Goal: Task Accomplishment & Management: Manage account settings

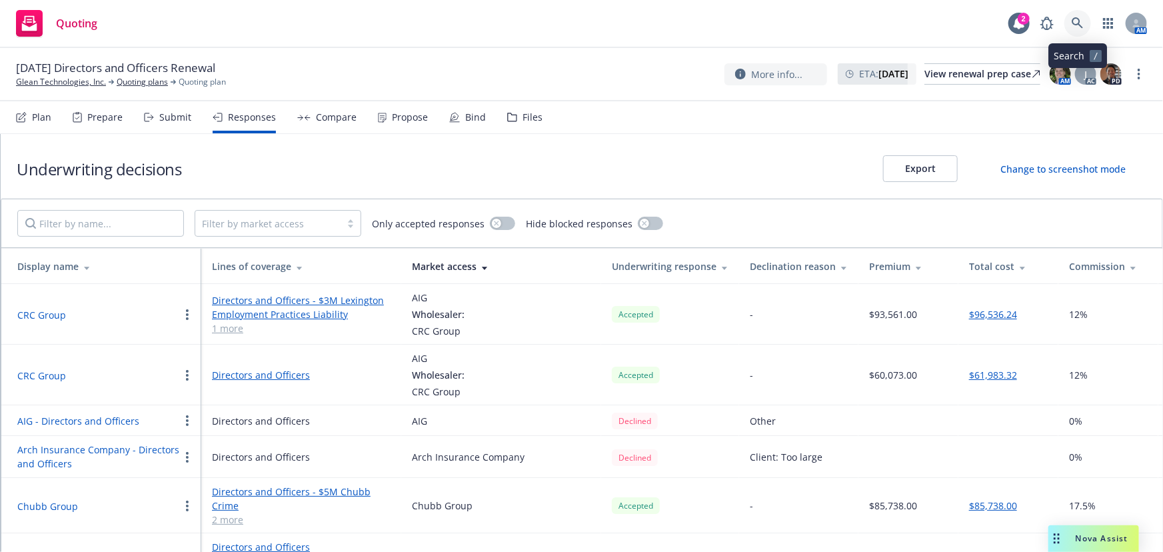
click at [1071, 19] on link at bounding box center [1078, 23] width 27 height 27
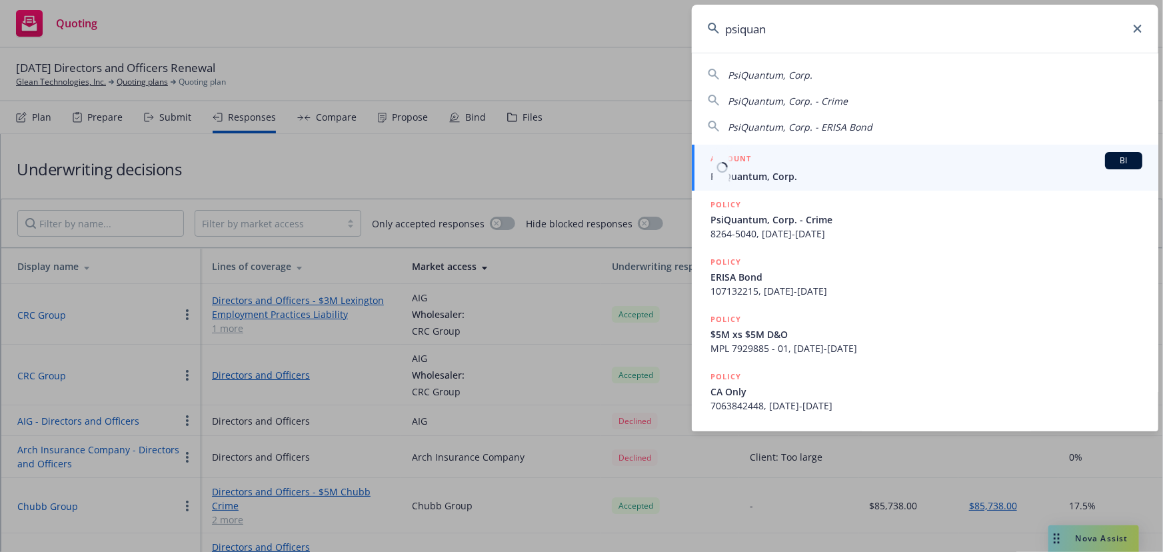
type input "psiquan"
click at [812, 179] on span "PsiQuantum, Corp." at bounding box center [927, 176] width 432 height 14
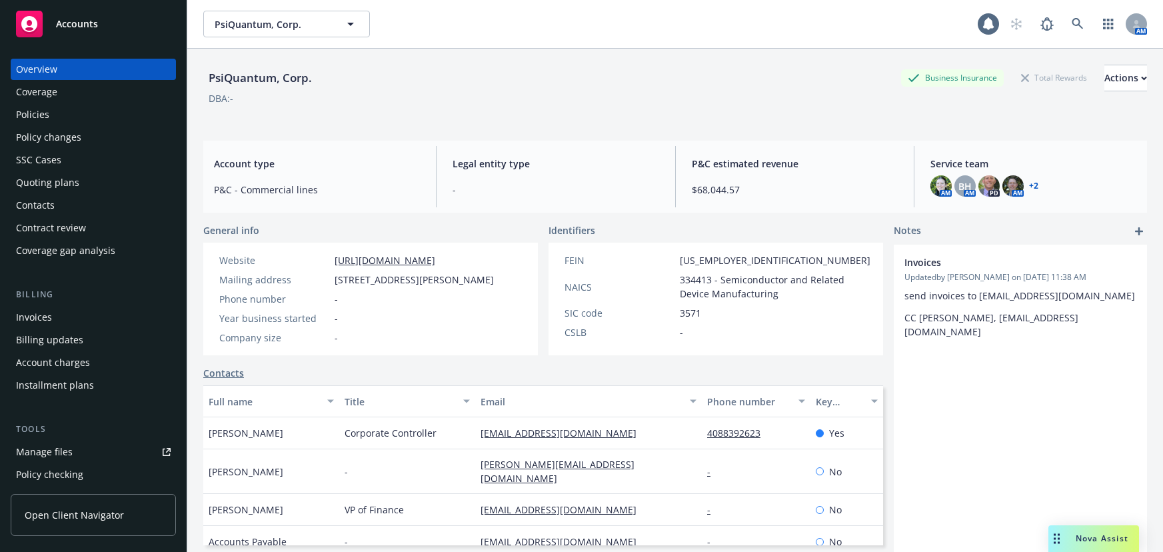
click at [67, 117] on div "Policies" at bounding box center [93, 114] width 155 height 21
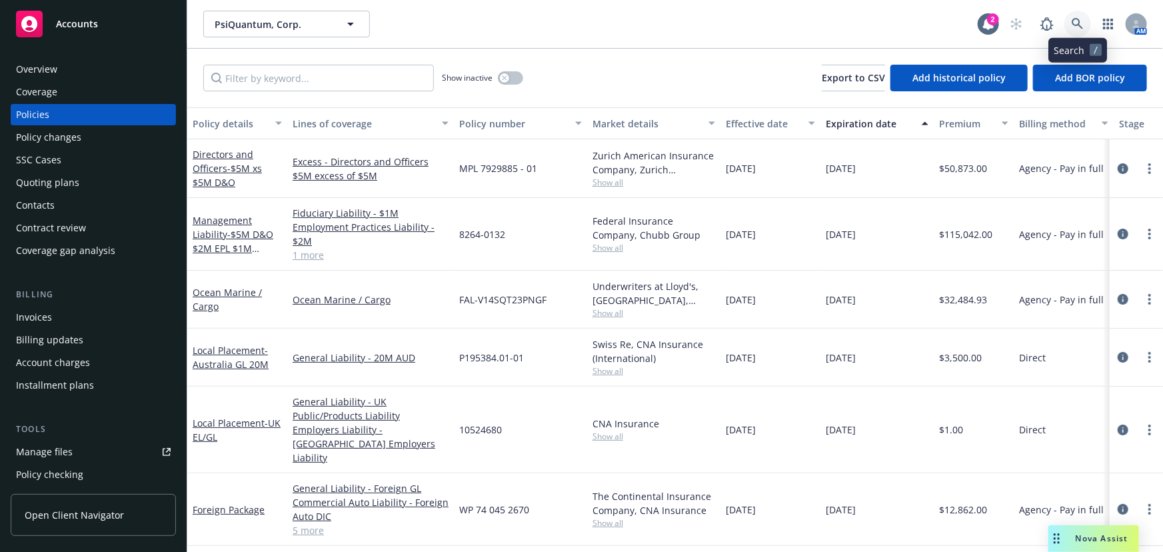
click at [1081, 24] on icon at bounding box center [1078, 24] width 12 height 12
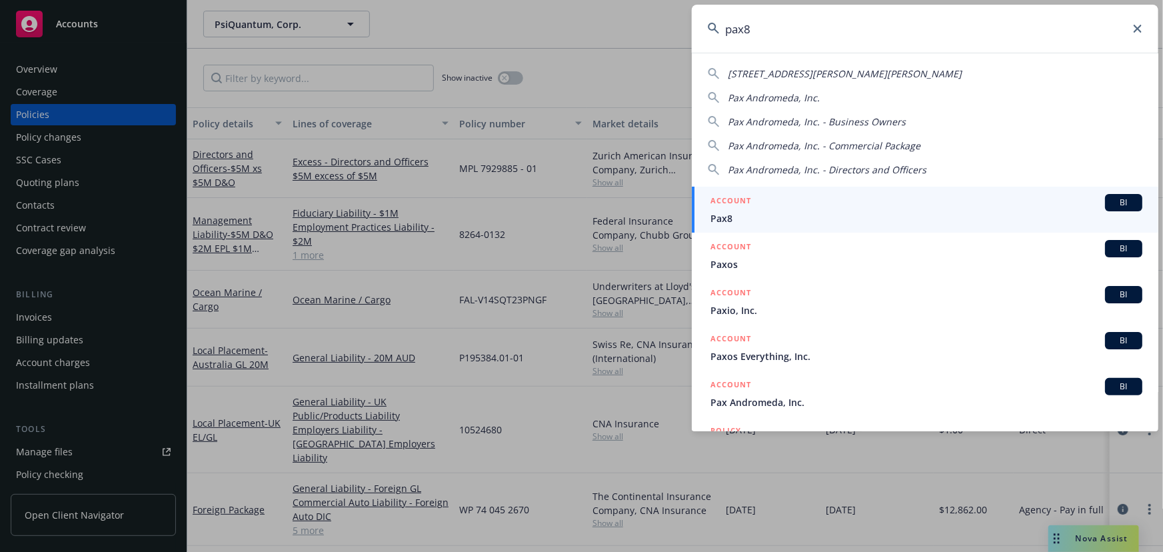
type input "pax8"
click at [834, 207] on div "ACCOUNT BI" at bounding box center [927, 202] width 432 height 17
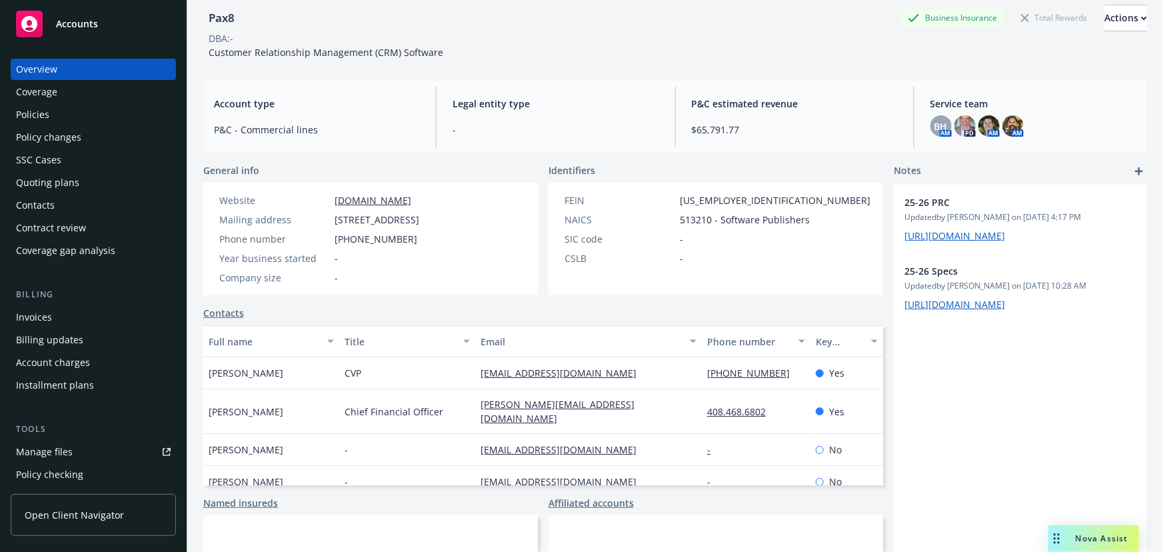
scroll to position [121, 0]
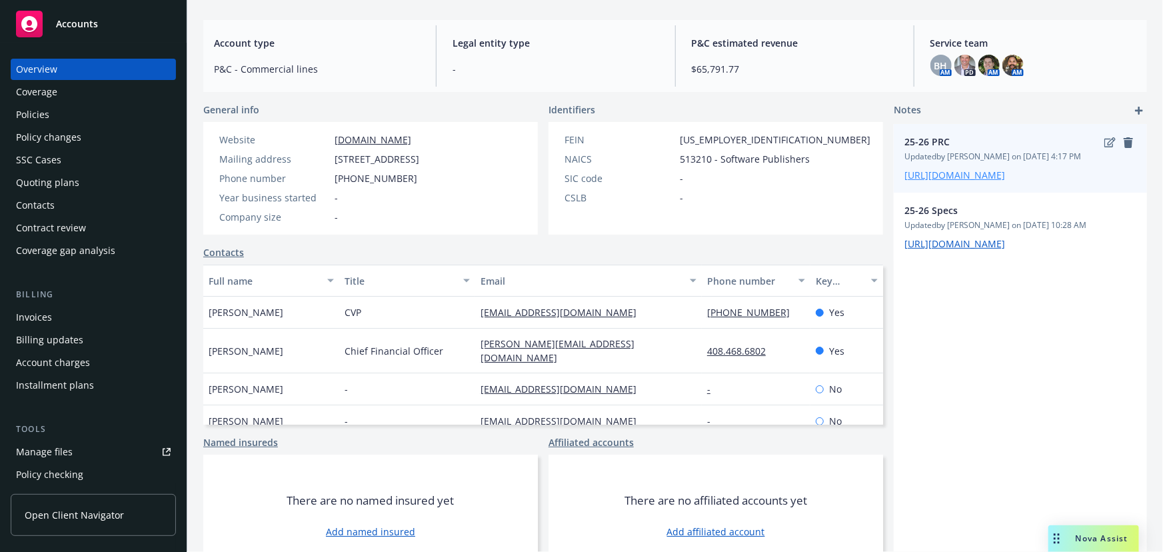
click at [988, 181] on link "https://iln-my.sharepoint.com/:x:/g/personal/yamato_seki_newfront_com/EWnfs6VqD…" at bounding box center [955, 175] width 101 height 13
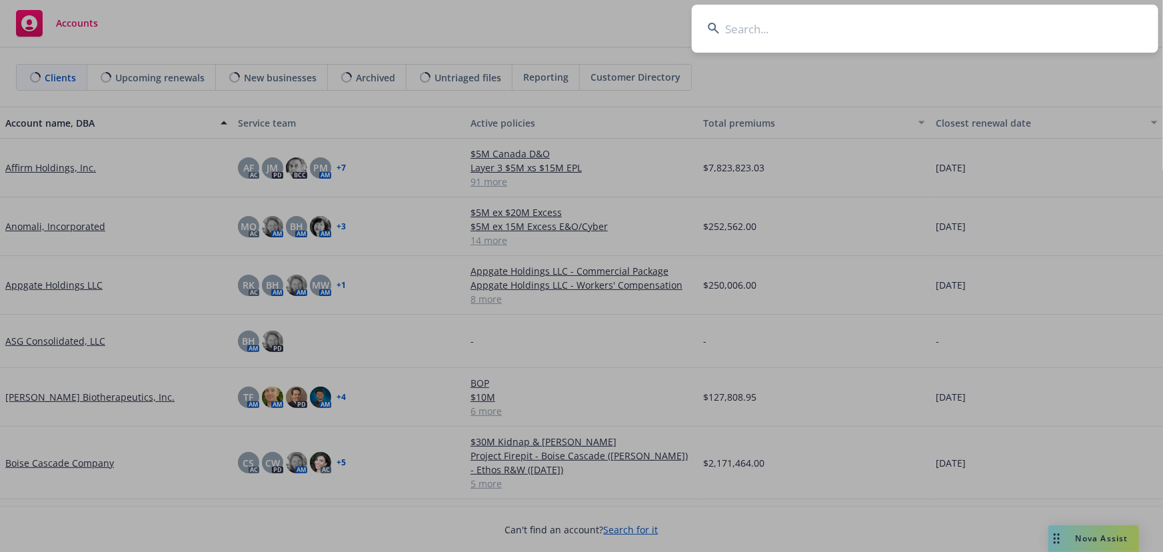
click at [751, 33] on input at bounding box center [925, 29] width 467 height 48
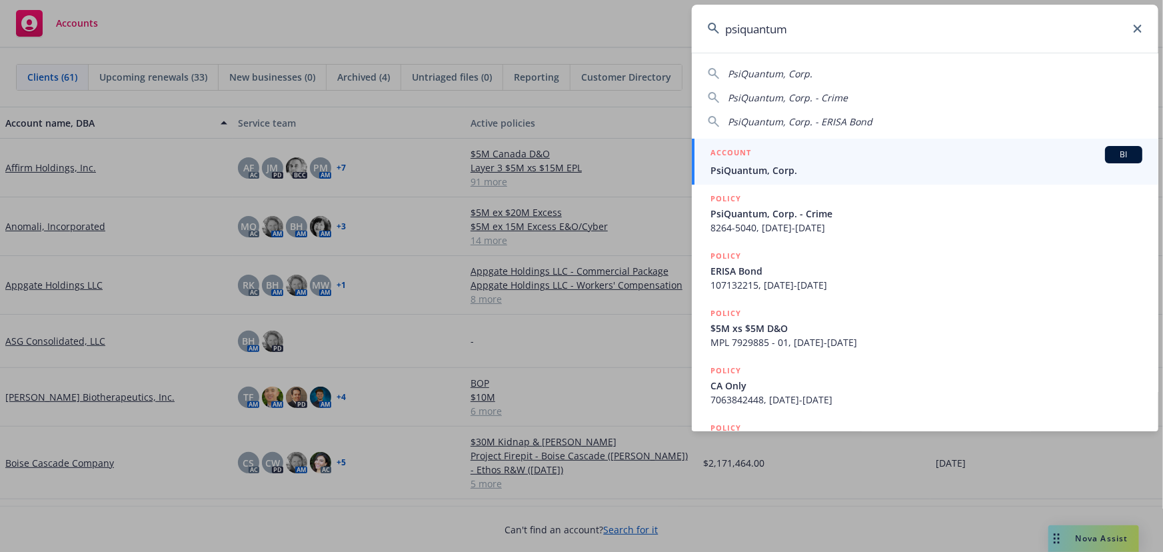
type input "psiquantum"
click at [921, 171] on span "PsiQuantum, Corp." at bounding box center [927, 170] width 432 height 14
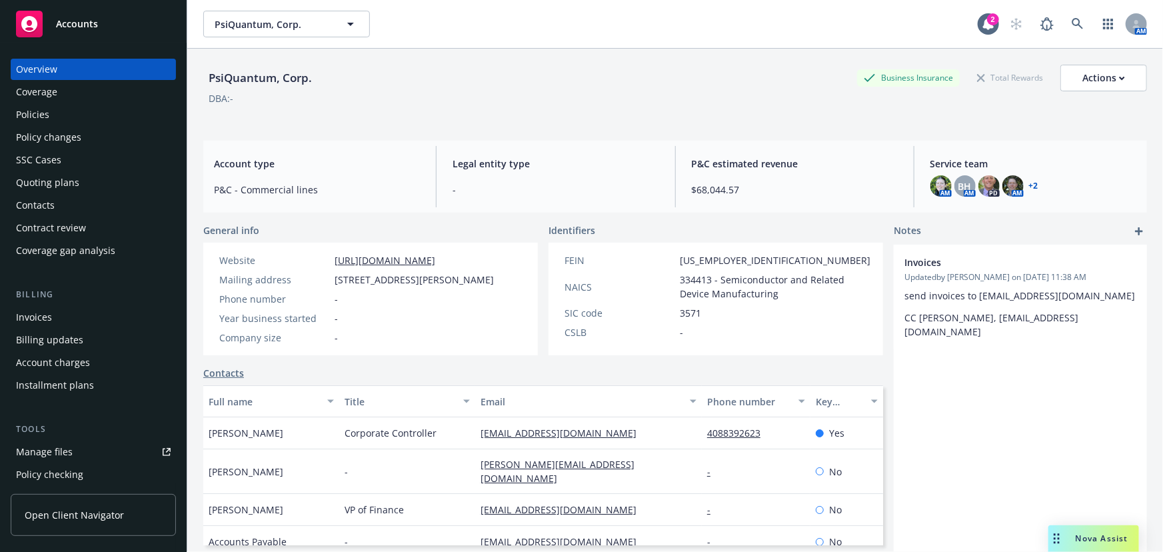
click at [68, 117] on div "Policies" at bounding box center [93, 114] width 155 height 21
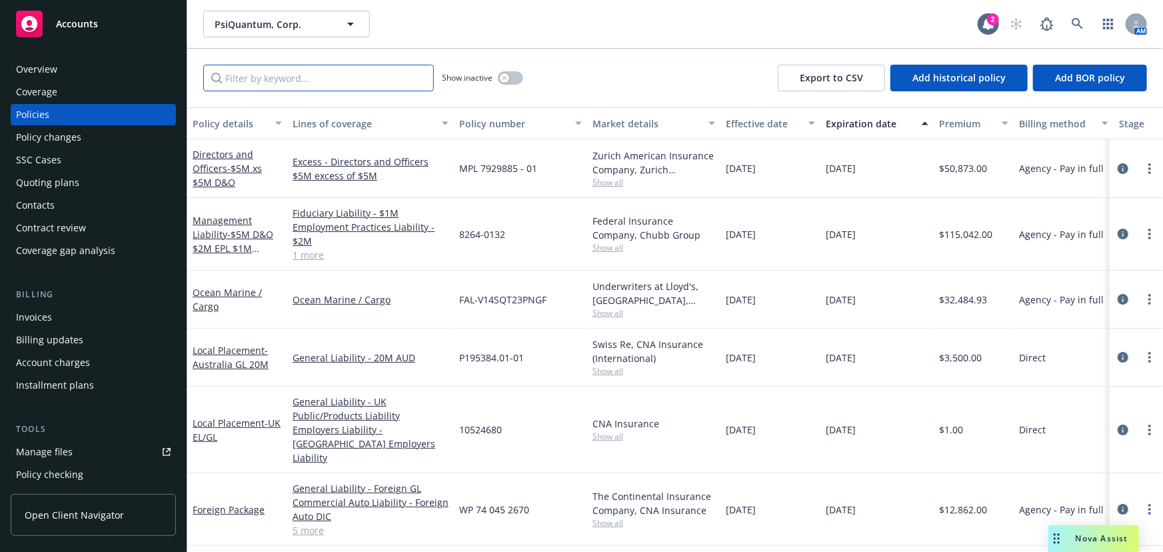
click at [333, 75] on input "Filter by keyword..." at bounding box center [318, 78] width 231 height 27
click at [217, 237] on link "Management Liability - $5M D&O $2M EPL $1M Fiduciary" at bounding box center [233, 241] width 81 height 55
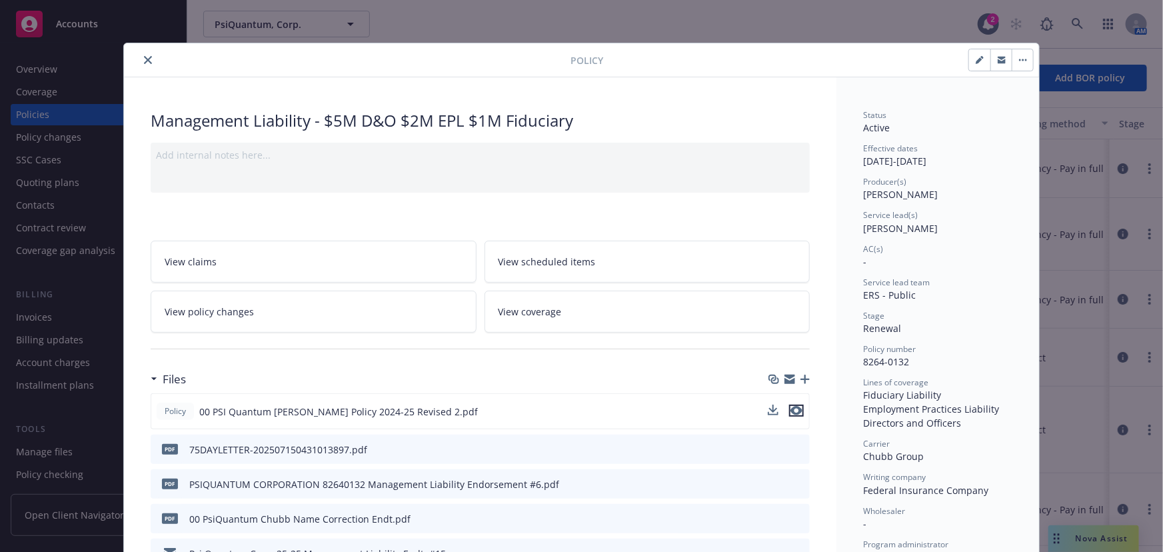
click at [795, 407] on icon "preview file" at bounding box center [797, 410] width 12 height 9
click at [144, 60] on icon "close" at bounding box center [148, 60] width 8 height 8
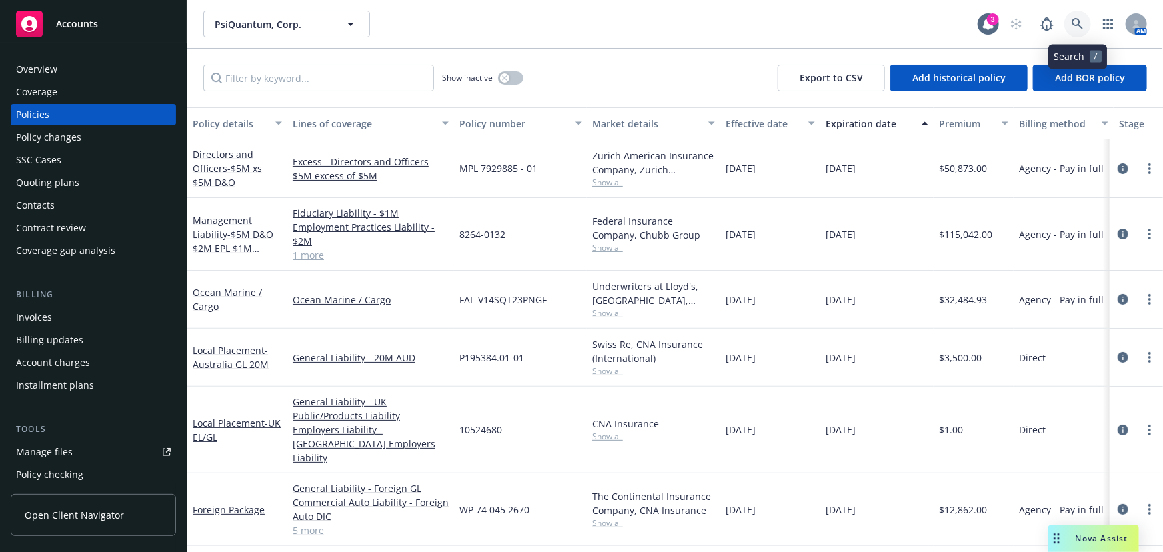
click at [1076, 29] on icon at bounding box center [1078, 24] width 12 height 12
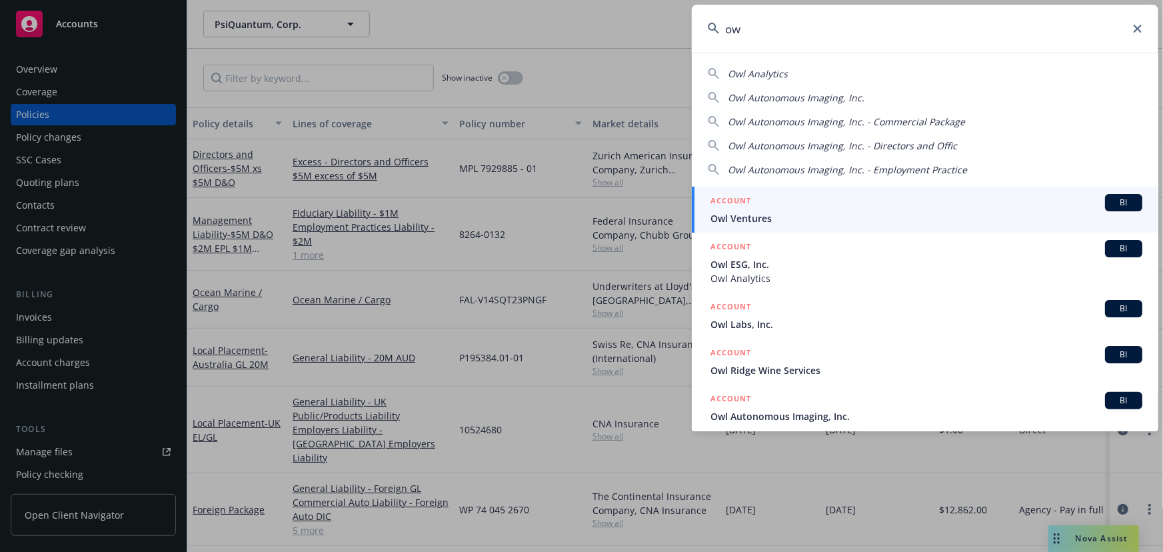
type input "o"
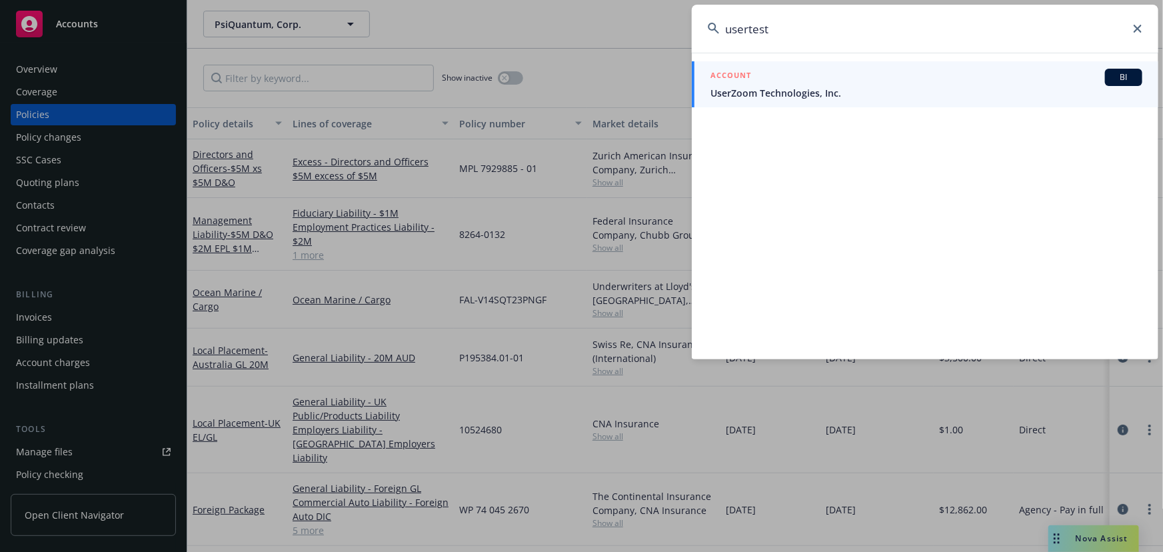
type input "usertest"
click at [1043, 101] on link "ACCOUNT BI UserZoom Technologies, Inc." at bounding box center [925, 84] width 467 height 46
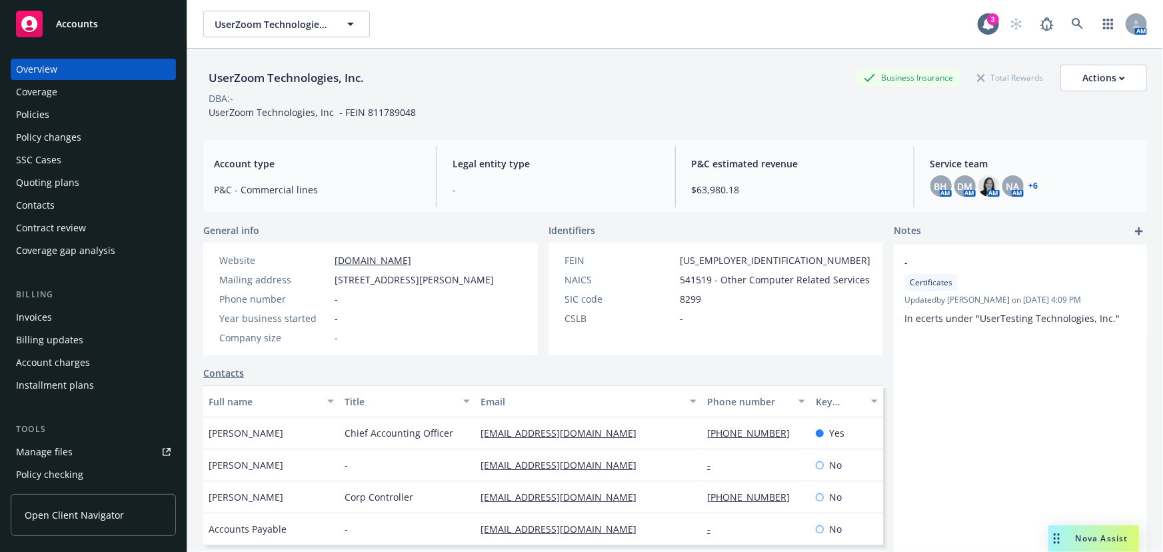
click at [16, 113] on div "Policies" at bounding box center [32, 114] width 33 height 21
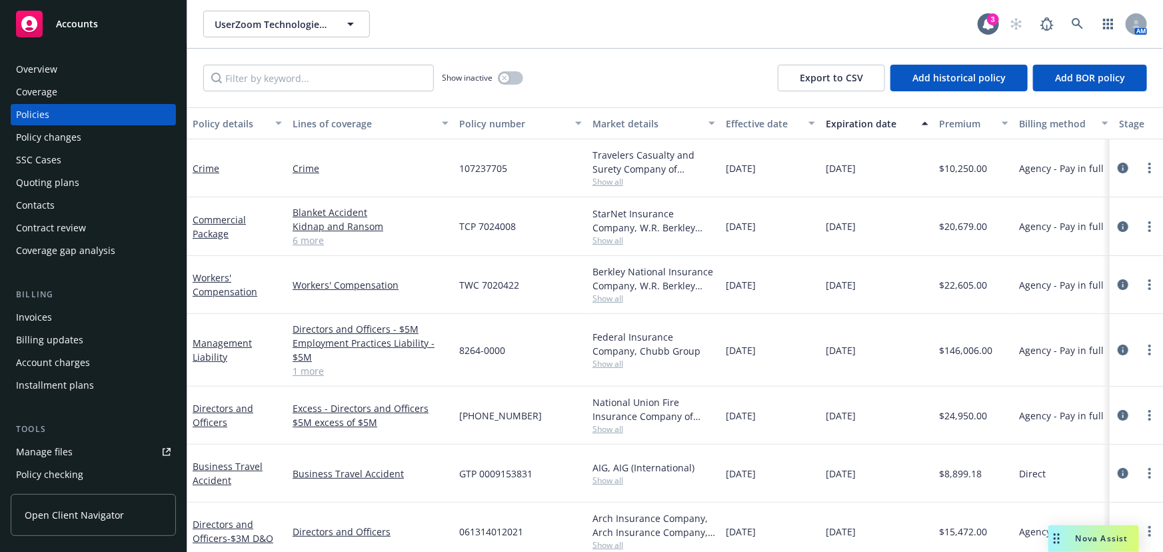
click at [97, 315] on div "Invoices" at bounding box center [93, 317] width 155 height 21
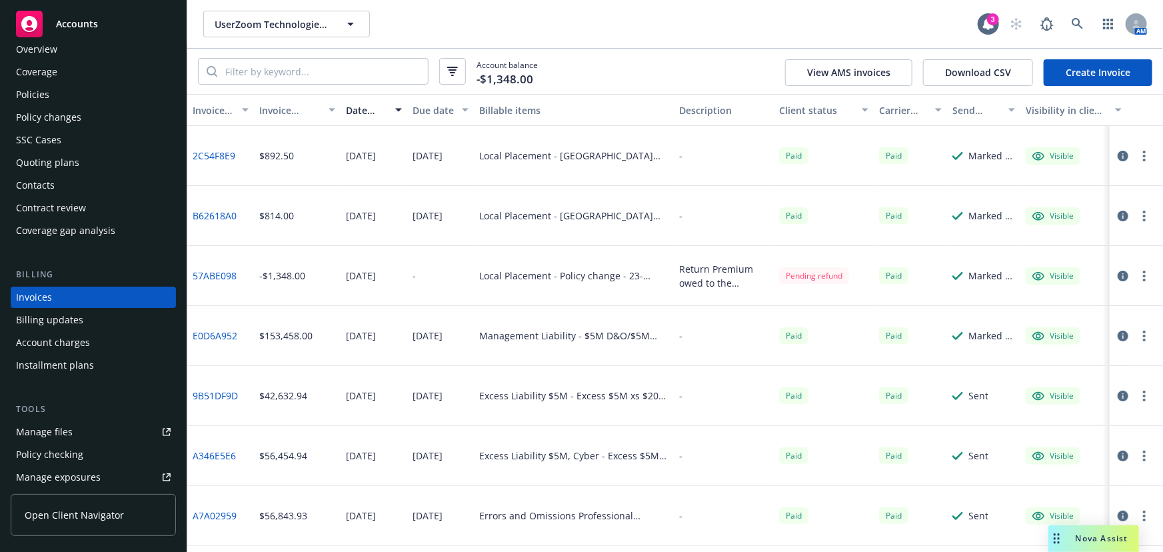
click at [1081, 65] on link "Create Invoice" at bounding box center [1098, 72] width 109 height 27
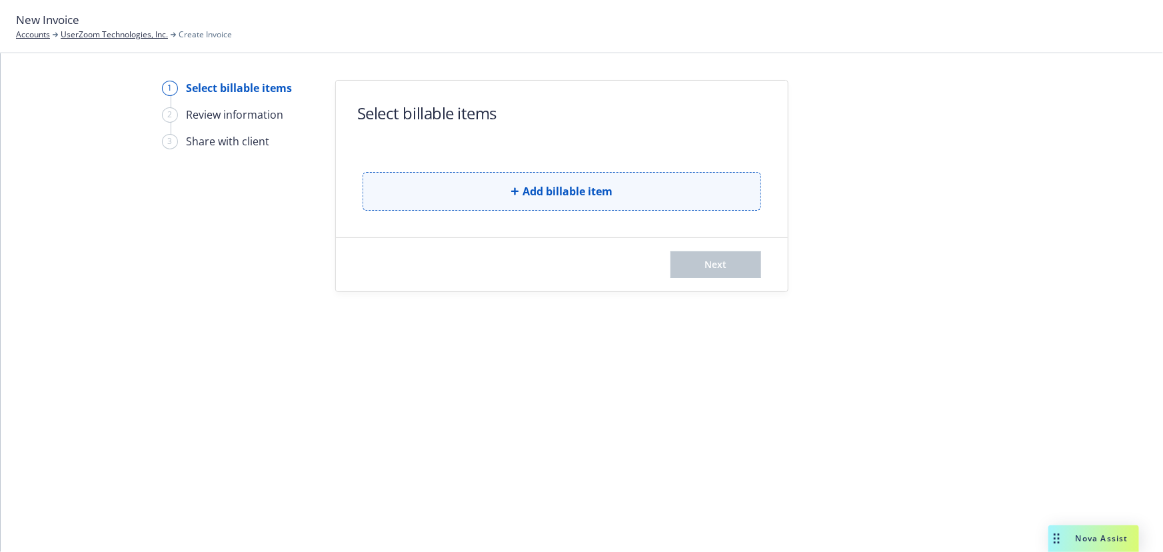
click at [499, 188] on button "Add billable item" at bounding box center [562, 191] width 399 height 39
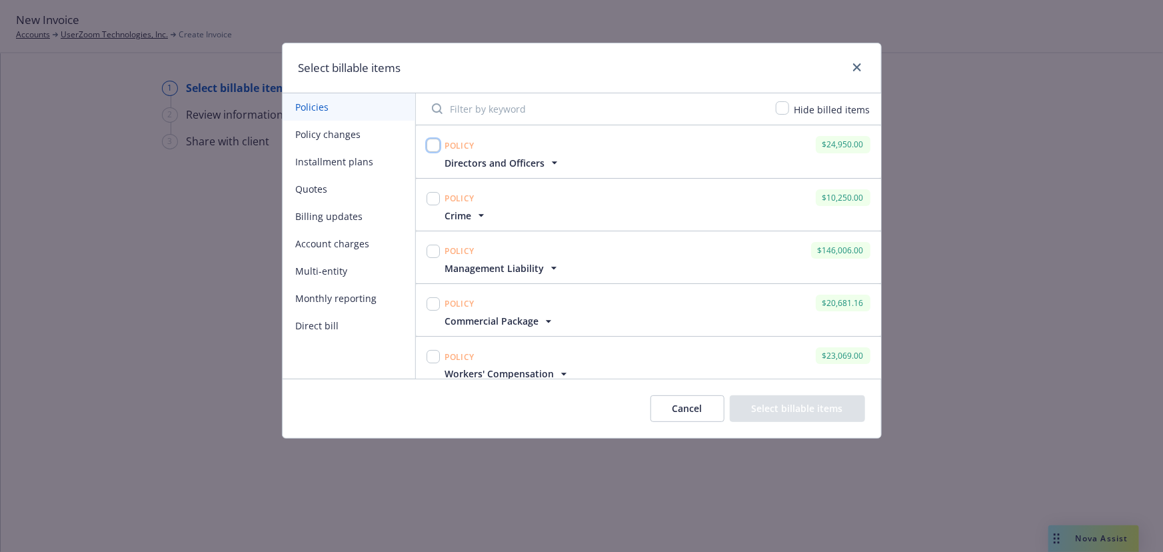
click at [436, 146] on input "checkbox" at bounding box center [433, 145] width 13 height 13
checkbox input "true"
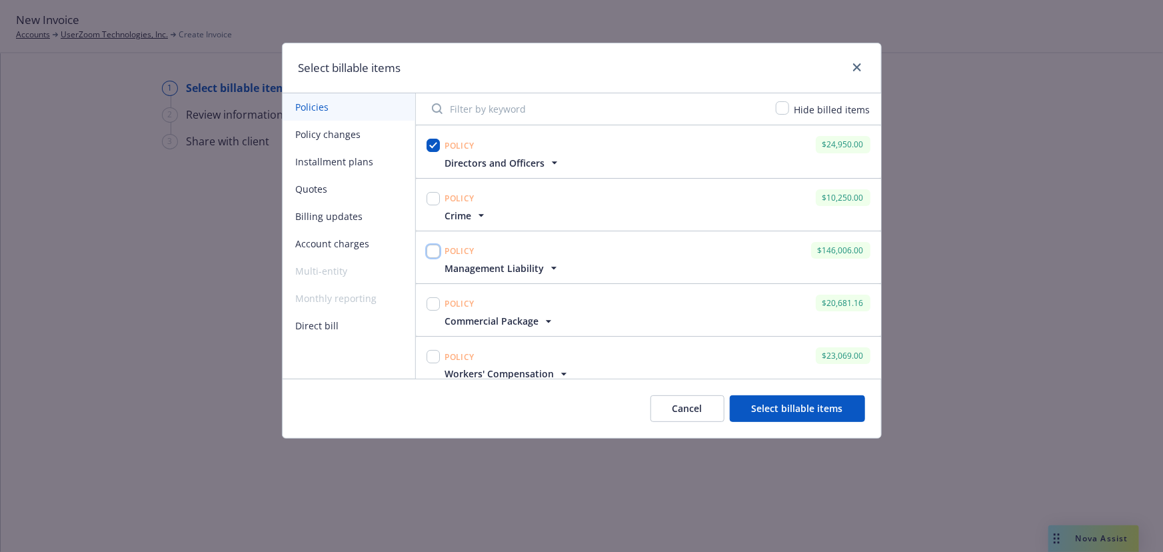
click at [430, 253] on input "checkbox" at bounding box center [433, 251] width 13 height 13
checkbox input "true"
click at [672, 416] on button "Cancel" at bounding box center [688, 408] width 74 height 27
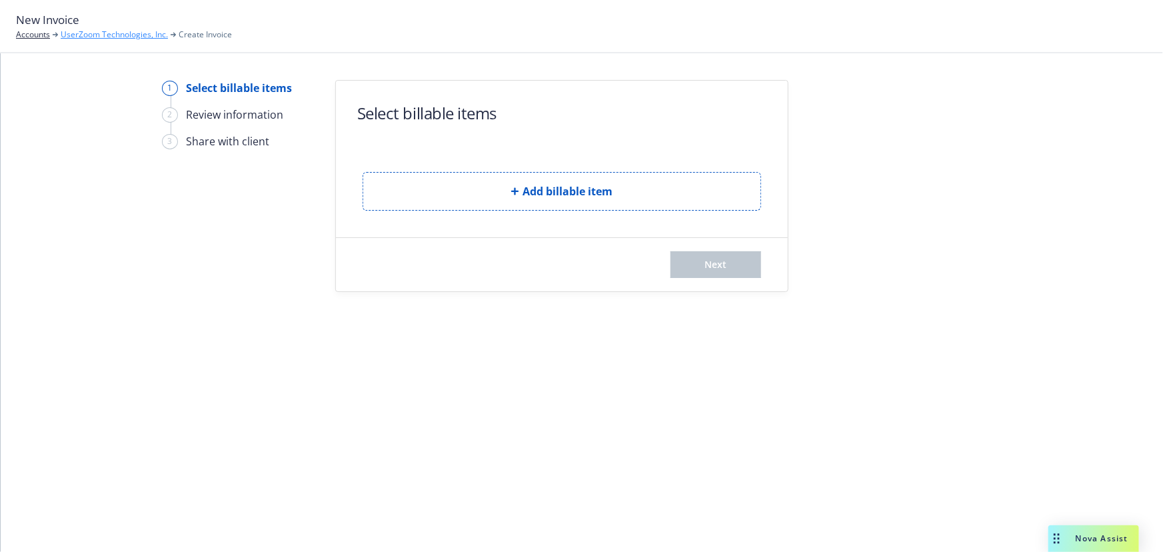
click at [93, 35] on link "UserZoom Technologies, Inc." at bounding box center [114, 35] width 107 height 12
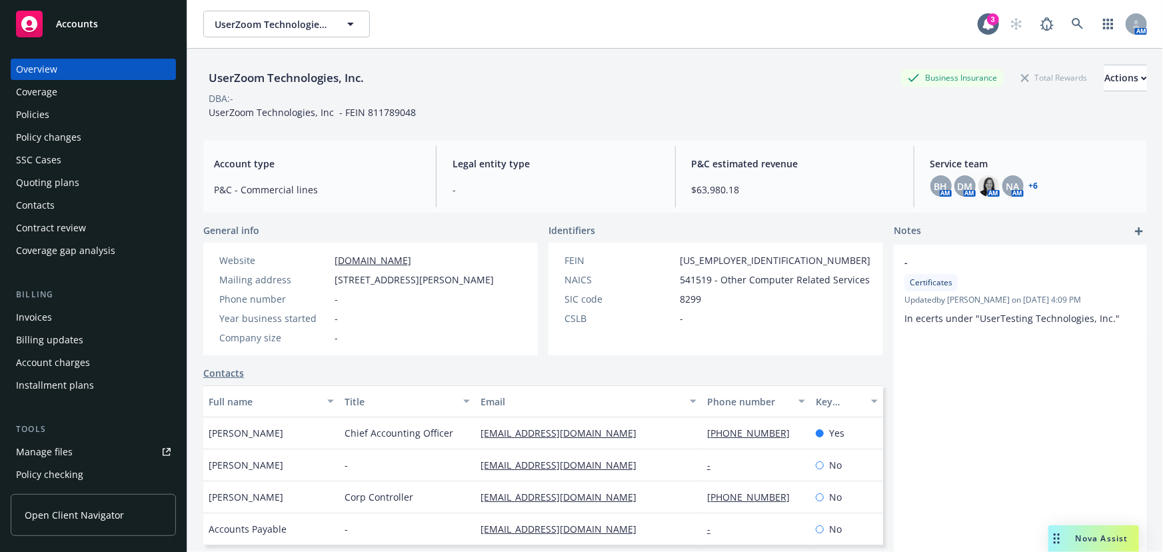
click at [60, 108] on div "Policies" at bounding box center [93, 114] width 155 height 21
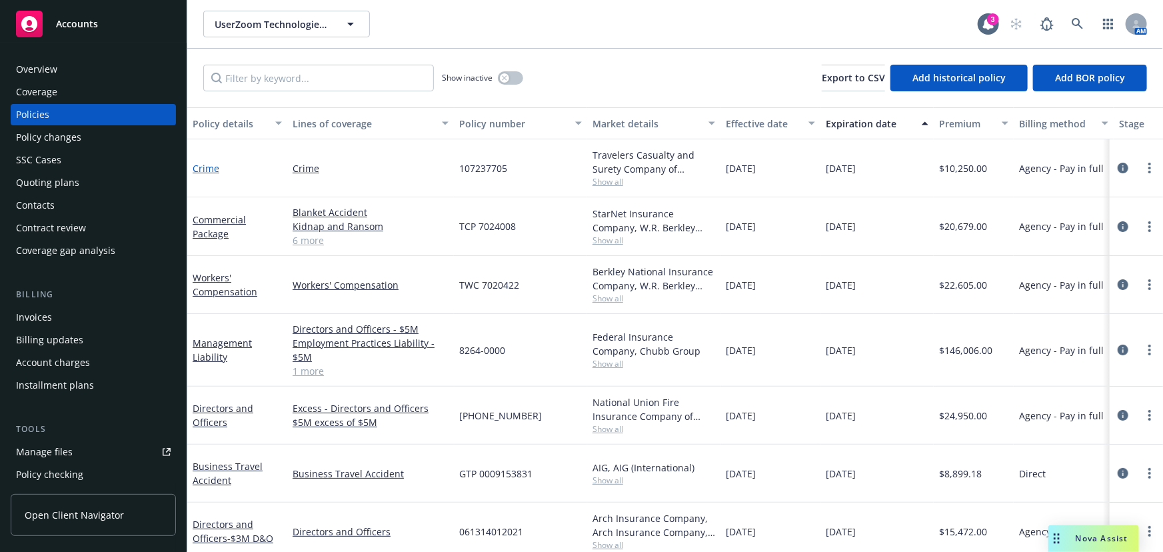
click at [207, 167] on link "Crime" at bounding box center [206, 168] width 27 height 13
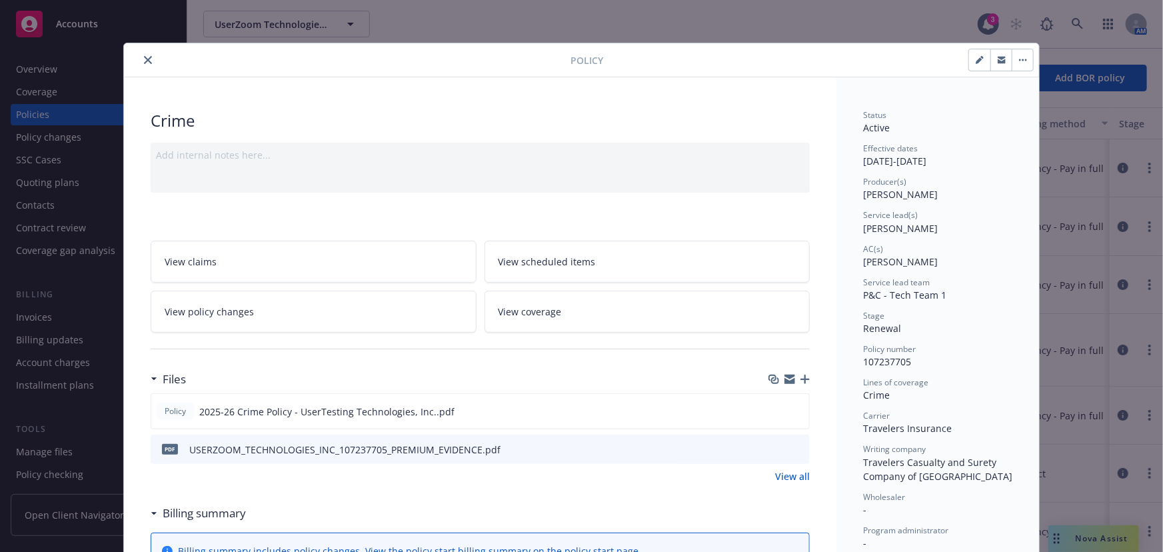
click at [146, 63] on icon "close" at bounding box center [148, 60] width 8 height 8
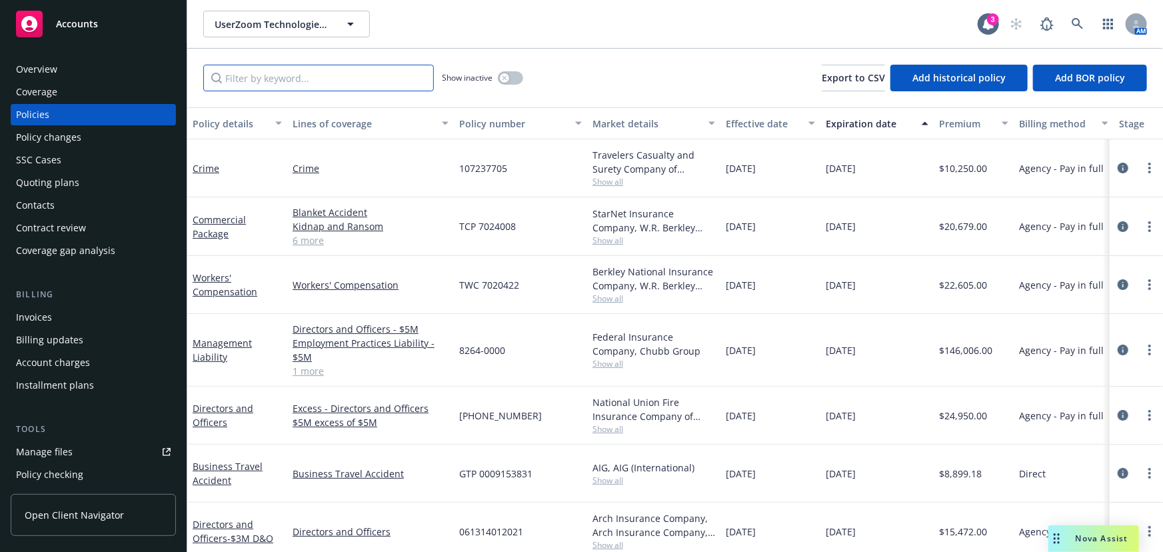
click at [362, 78] on input "Filter by keyword..." at bounding box center [318, 78] width 231 height 27
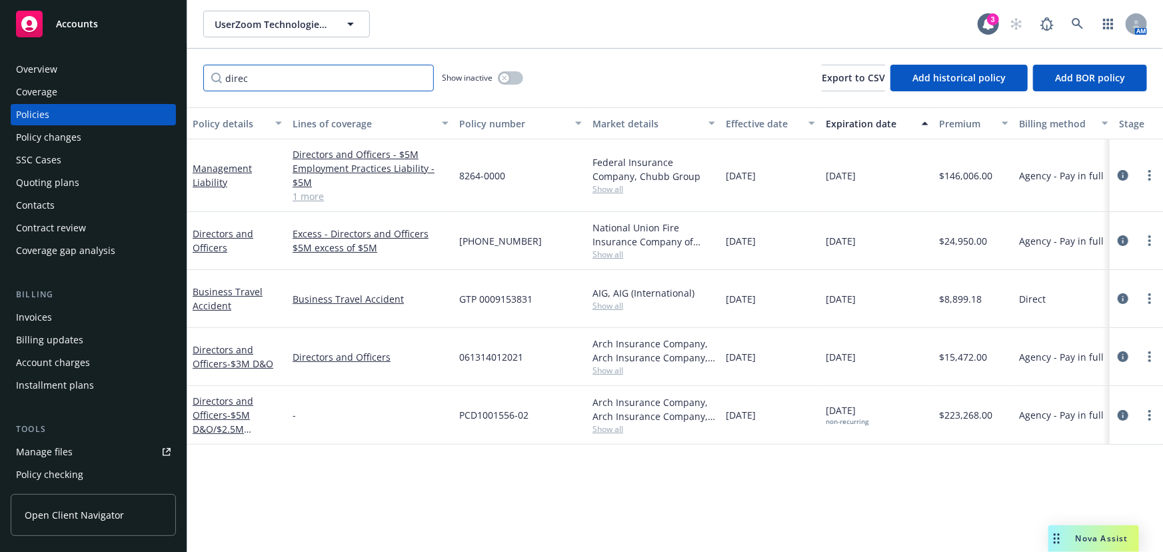
type input "direc"
click at [61, 319] on div "Invoices" at bounding box center [93, 317] width 155 height 21
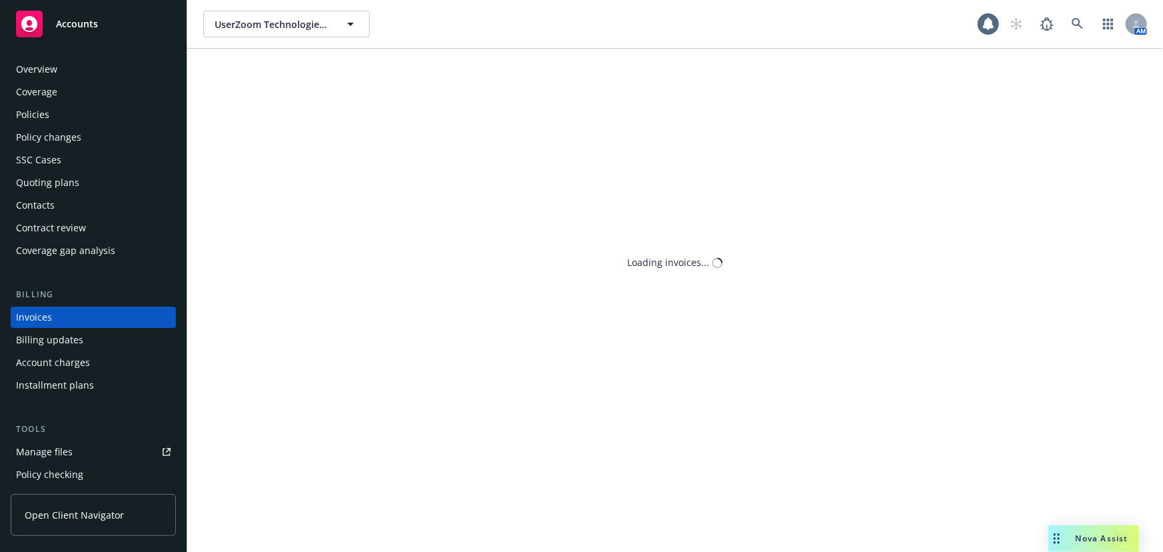
scroll to position [20, 0]
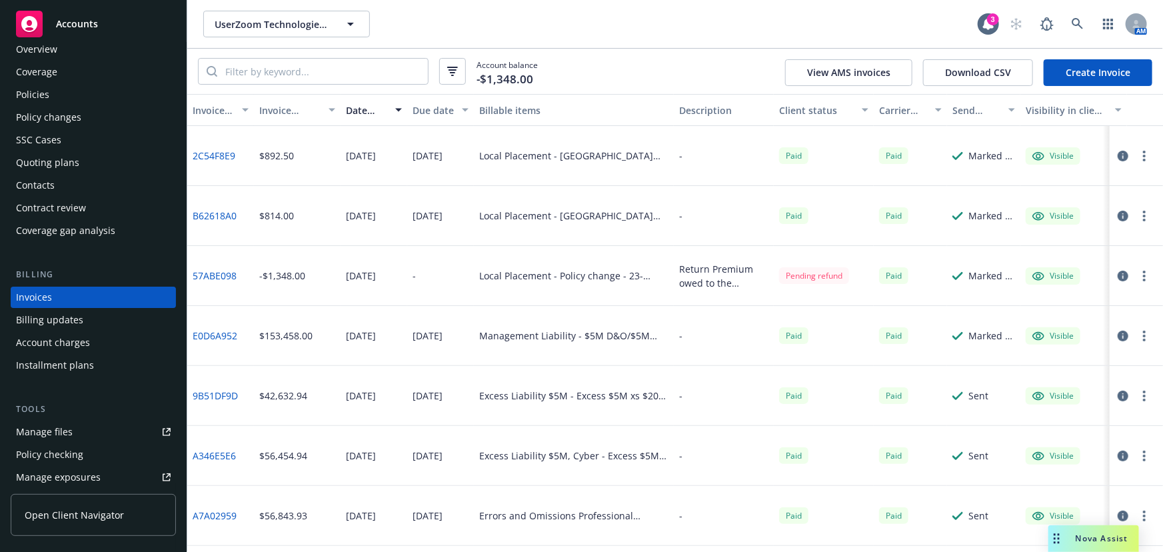
click at [1074, 70] on link "Create Invoice" at bounding box center [1098, 72] width 109 height 27
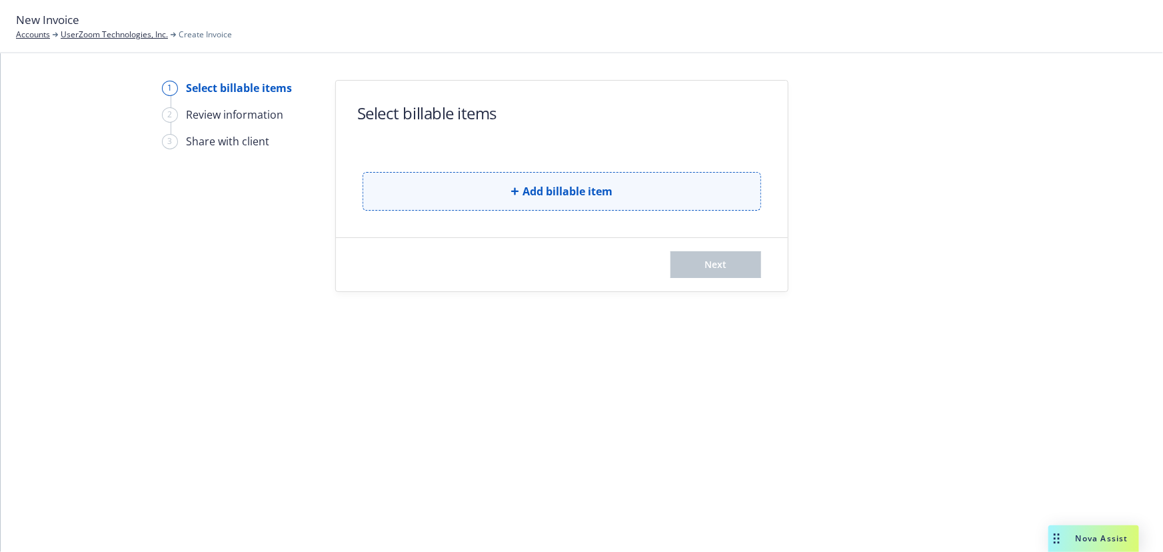
click at [495, 199] on button "Add billable item" at bounding box center [562, 191] width 399 height 39
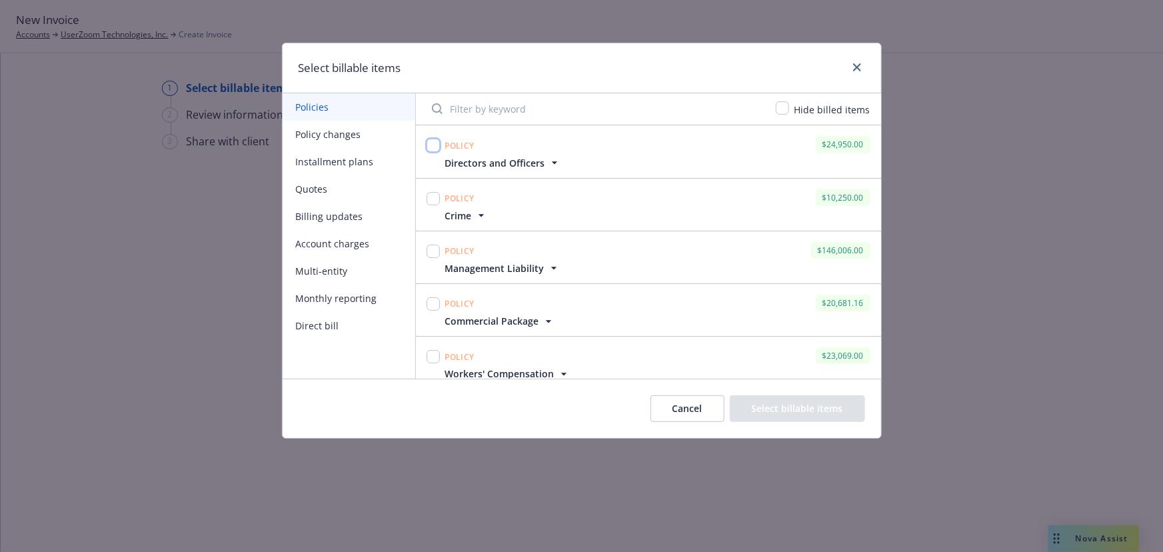
click at [437, 149] on input "checkbox" at bounding box center [433, 145] width 13 height 13
checkbox input "true"
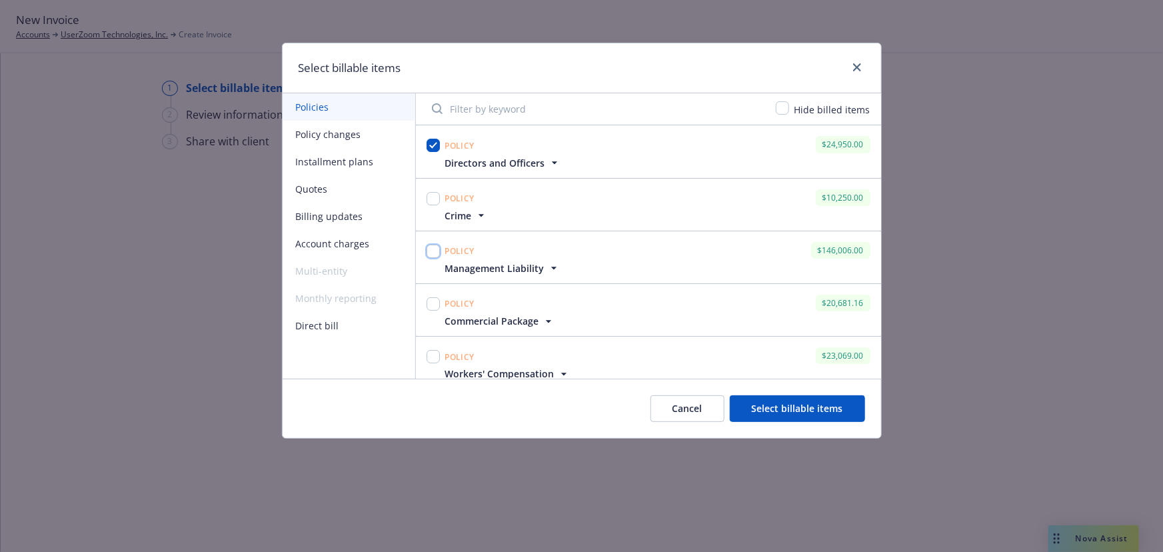
click at [434, 251] on input "checkbox" at bounding box center [433, 251] width 13 height 13
checkbox input "true"
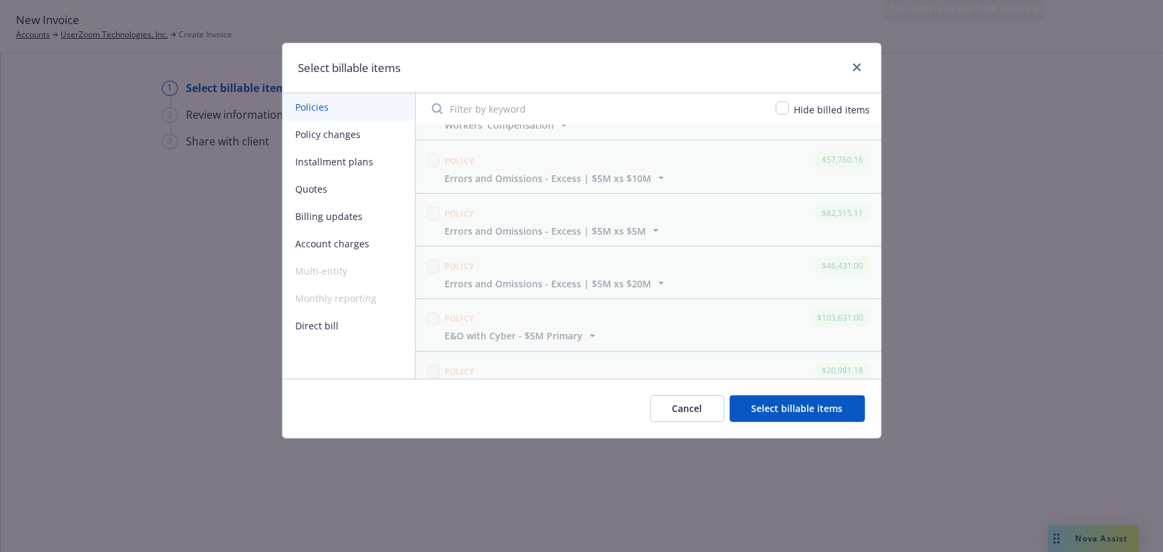
scroll to position [1212, 0]
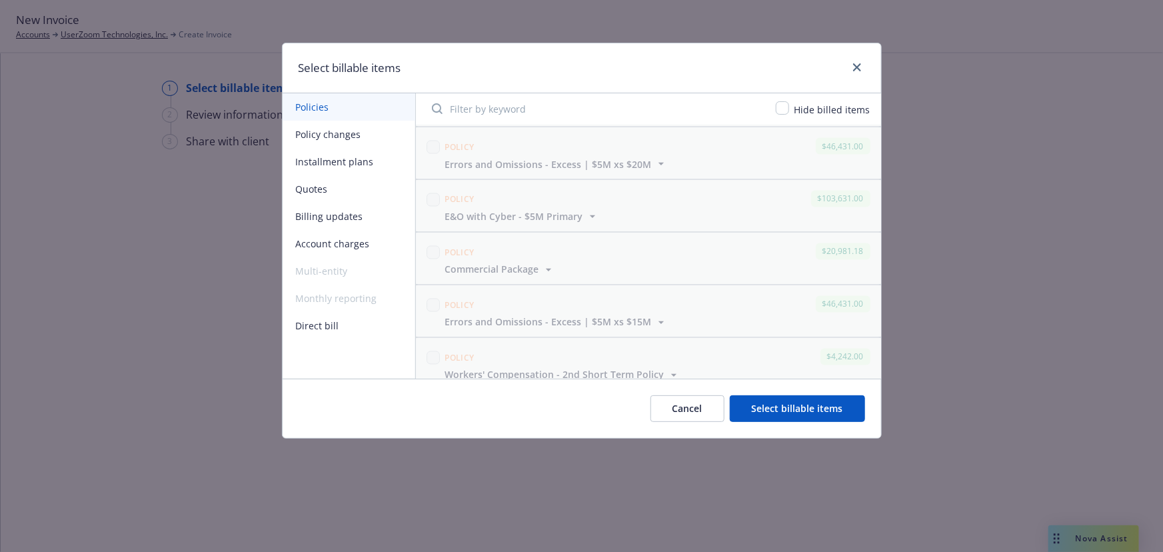
click at [796, 408] on button "Select billable items" at bounding box center [797, 408] width 135 height 27
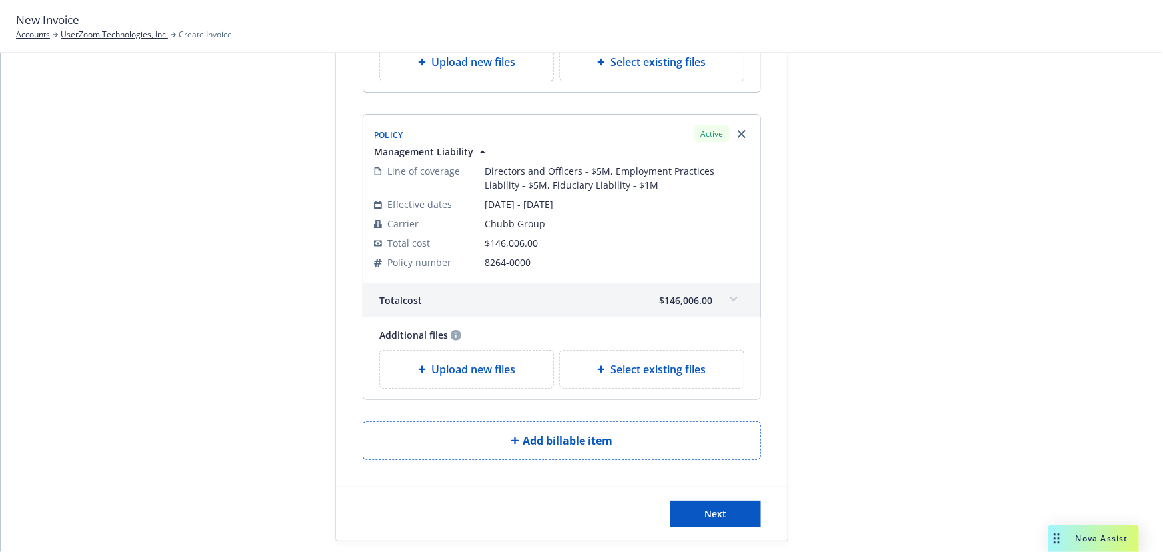
scroll to position [345, 0]
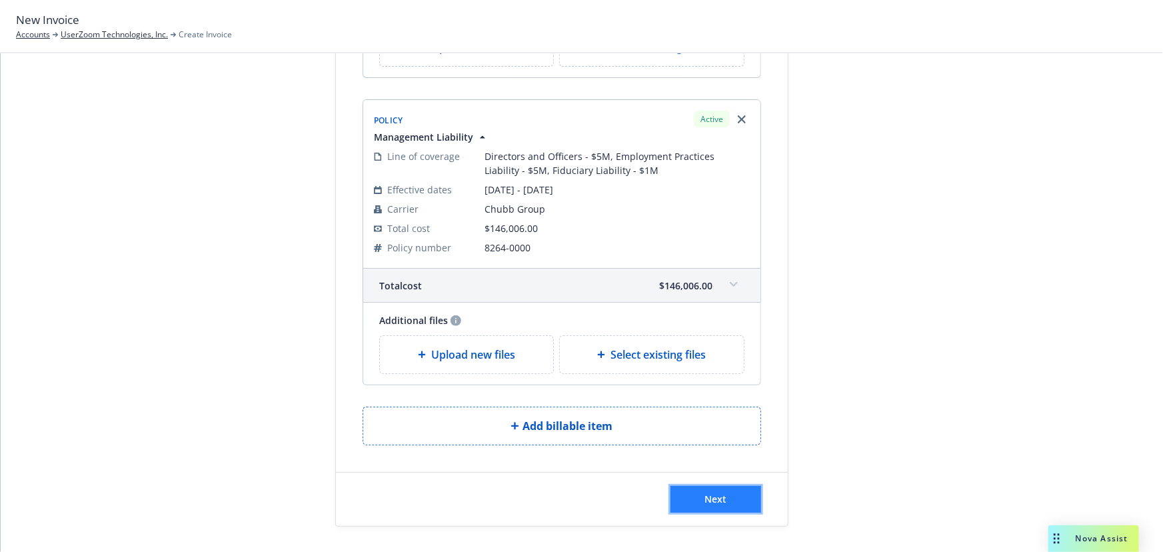
click at [719, 487] on button "Next" at bounding box center [716, 499] width 91 height 27
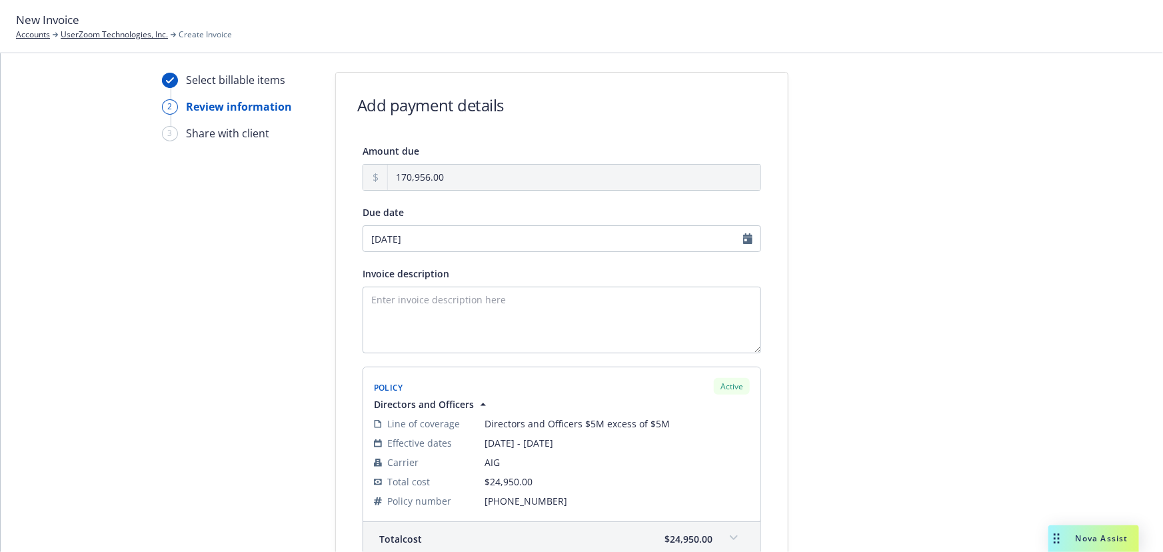
scroll to position [0, 0]
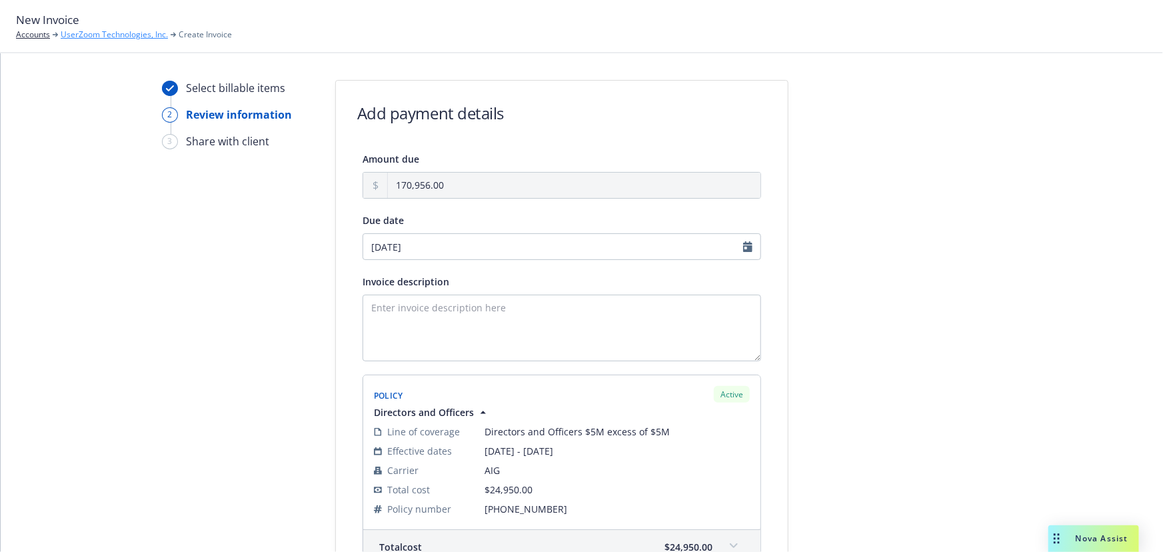
click at [99, 34] on link "UserZoom Technologies, Inc." at bounding box center [114, 35] width 107 height 12
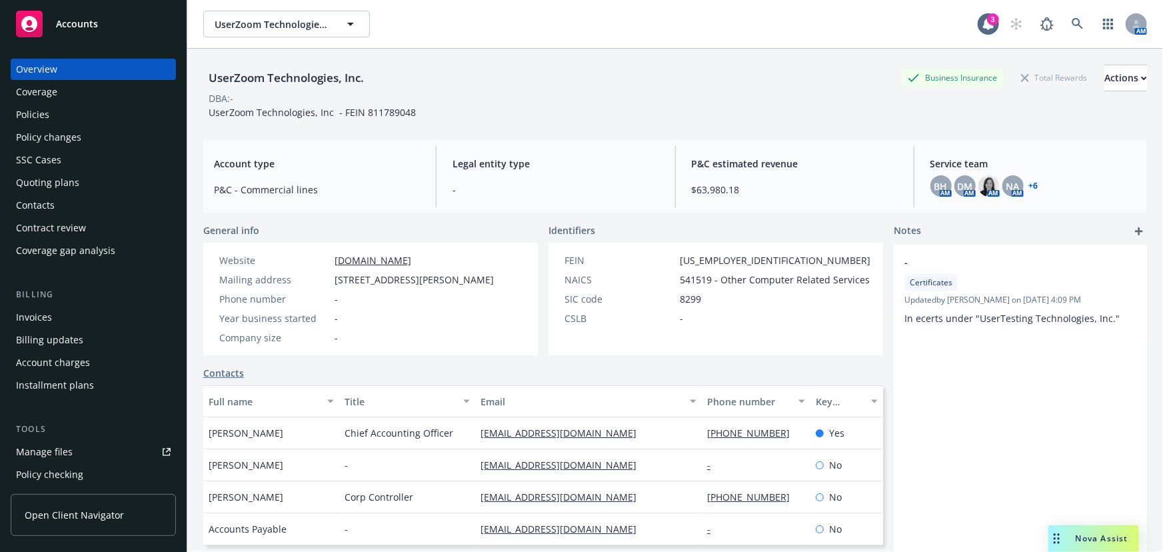
drag, startPoint x: 73, startPoint y: 315, endPoint x: 57, endPoint y: 320, distance: 16.0
click at [73, 315] on div "Invoices" at bounding box center [93, 317] width 155 height 21
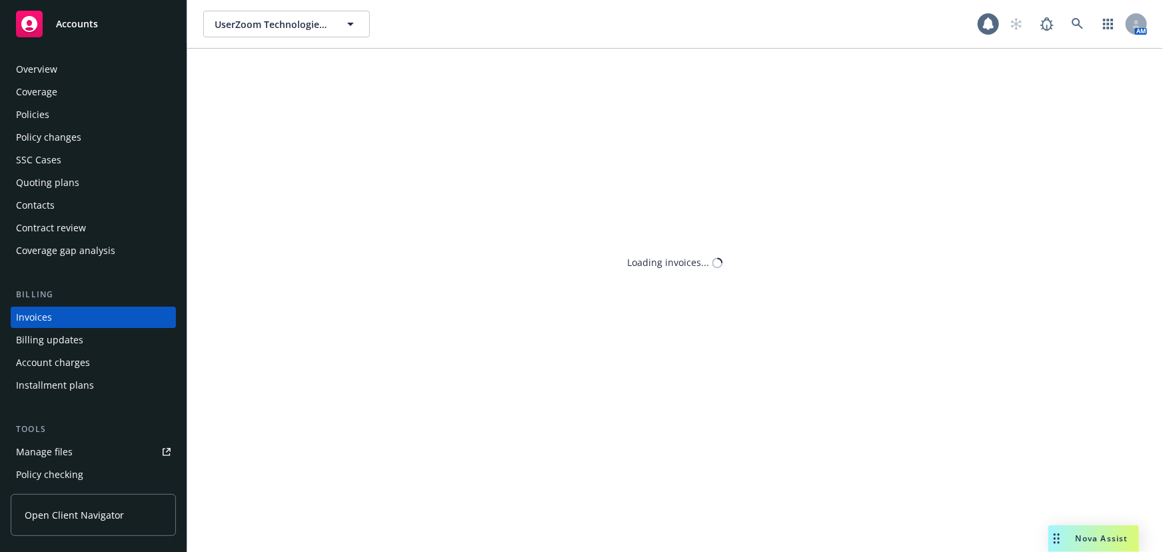
scroll to position [20, 0]
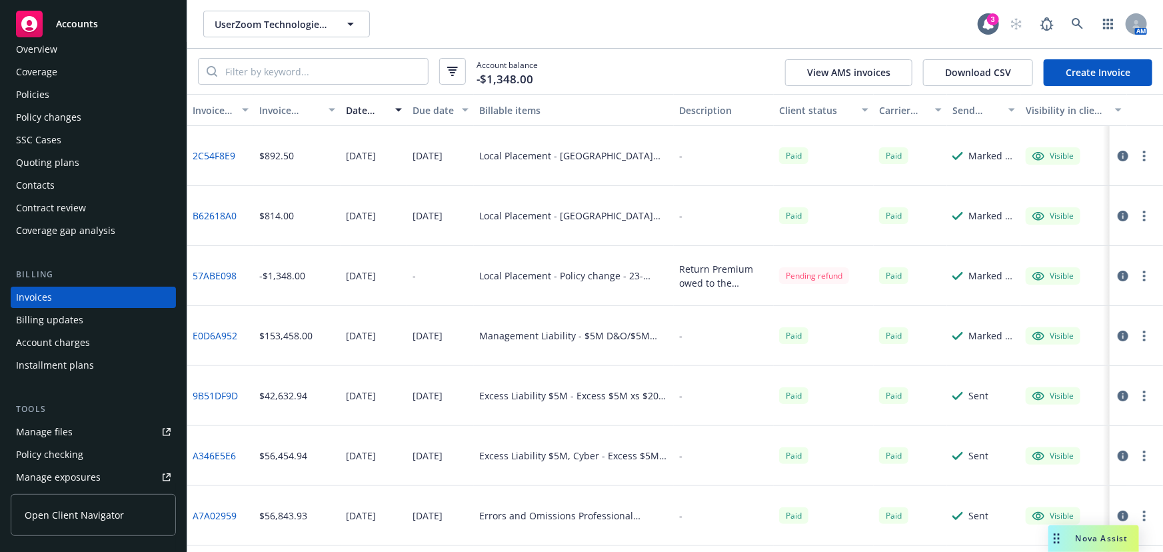
click at [81, 99] on div "Policies" at bounding box center [93, 94] width 155 height 21
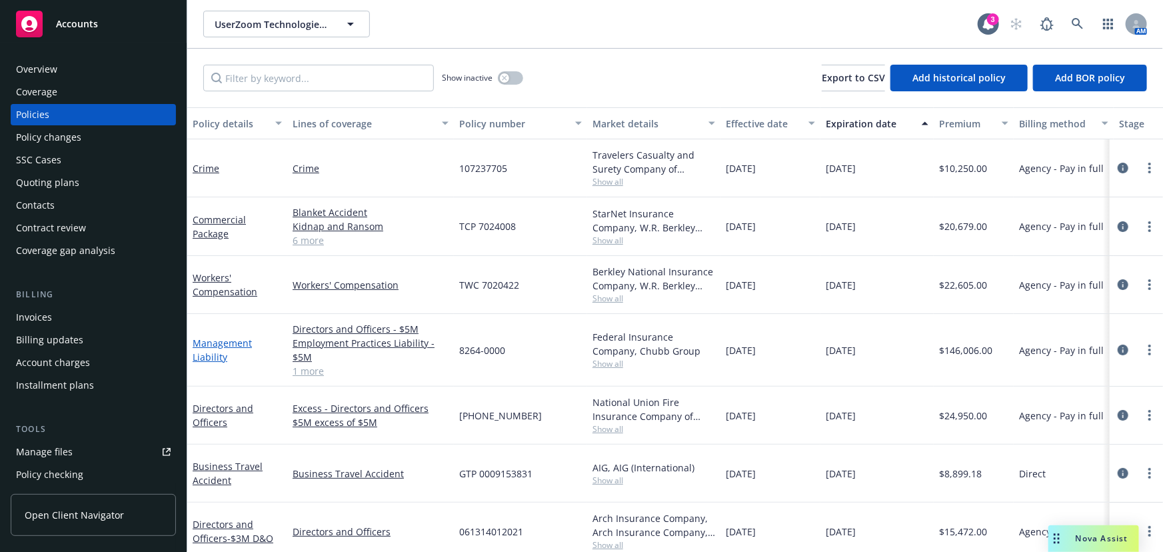
click at [239, 343] on link "Management Liability" at bounding box center [222, 350] width 59 height 27
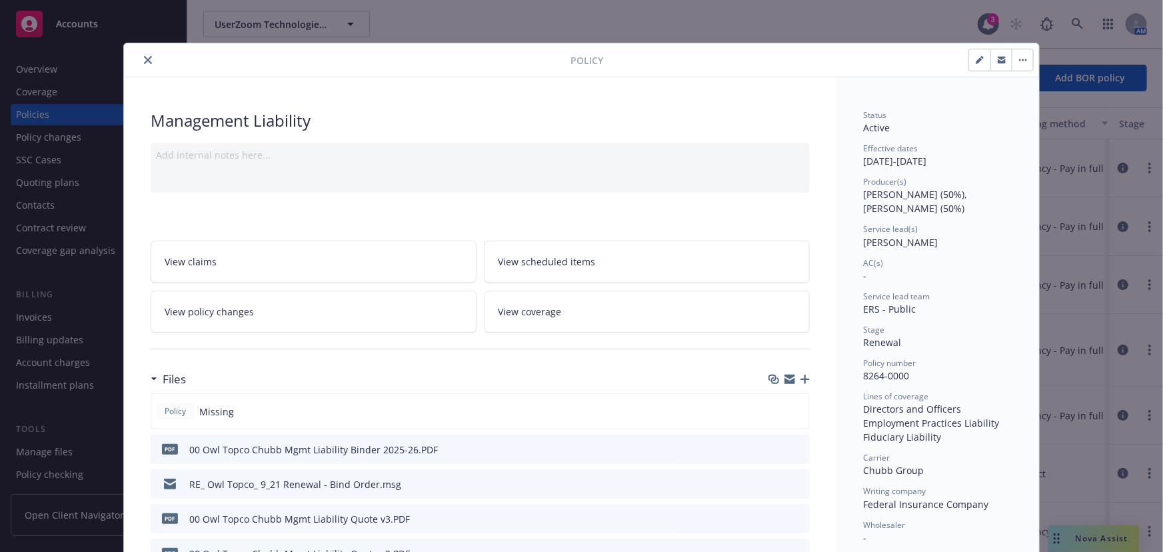
click at [772, 446] on icon "download file" at bounding box center [775, 448] width 11 height 11
click at [146, 63] on icon "close" at bounding box center [148, 60] width 8 height 8
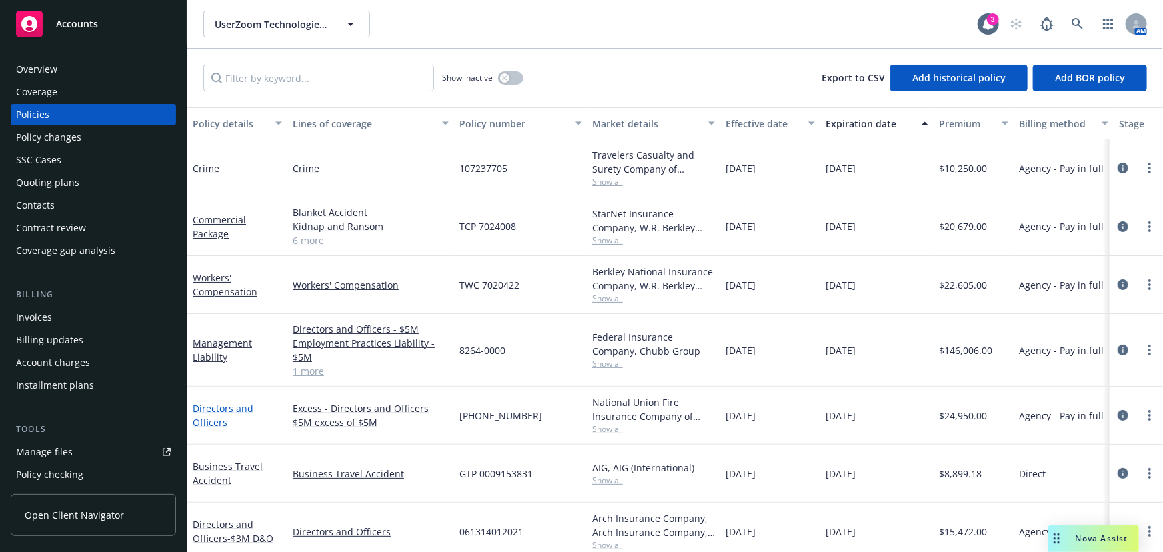
click at [217, 426] on link "Directors and Officers" at bounding box center [223, 415] width 61 height 27
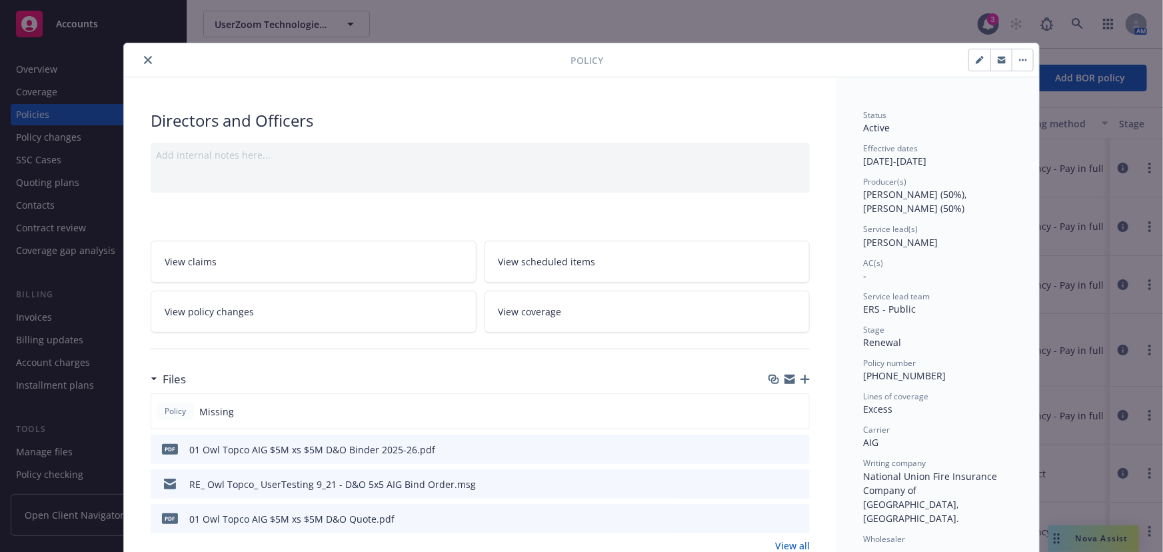
click at [774, 449] on icon "download file" at bounding box center [775, 448] width 11 height 11
click at [146, 66] on button "close" at bounding box center [148, 60] width 16 height 16
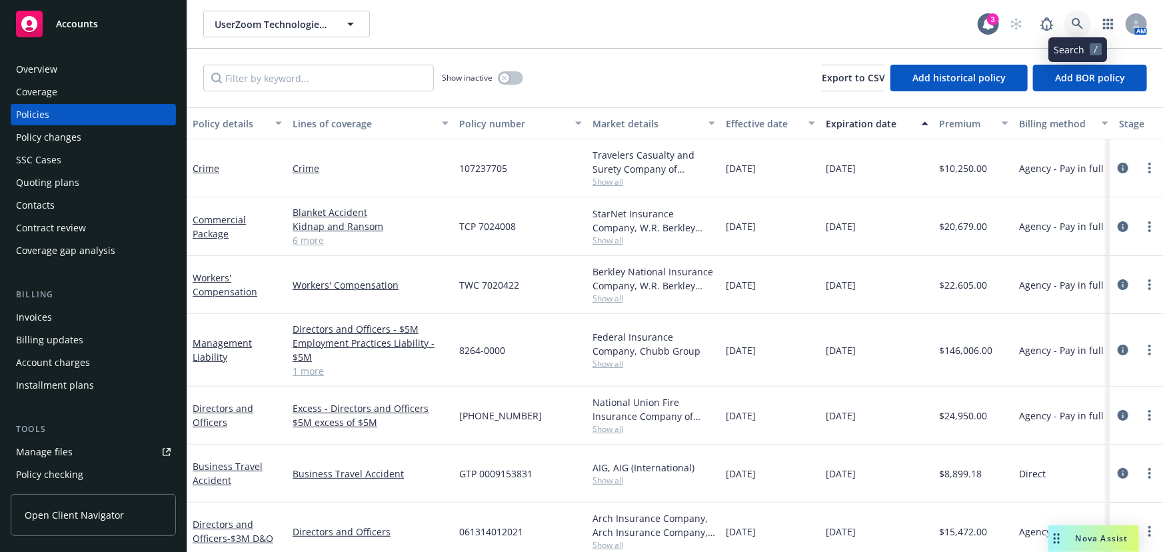
click at [1073, 32] on link at bounding box center [1078, 24] width 27 height 27
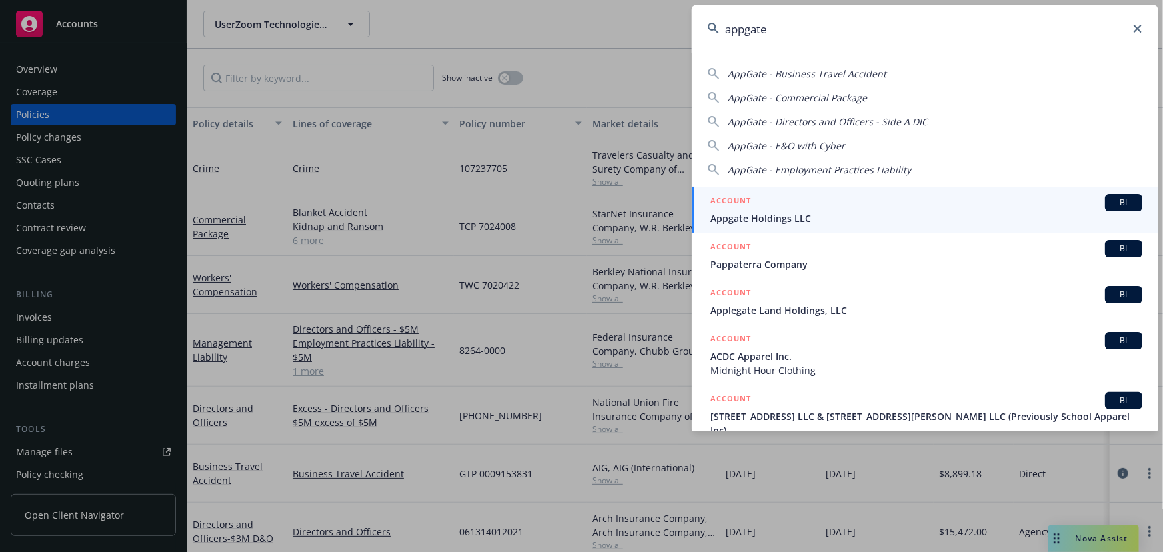
type input "appgate"
click at [855, 220] on span "Appgate Holdings LLC" at bounding box center [927, 218] width 432 height 14
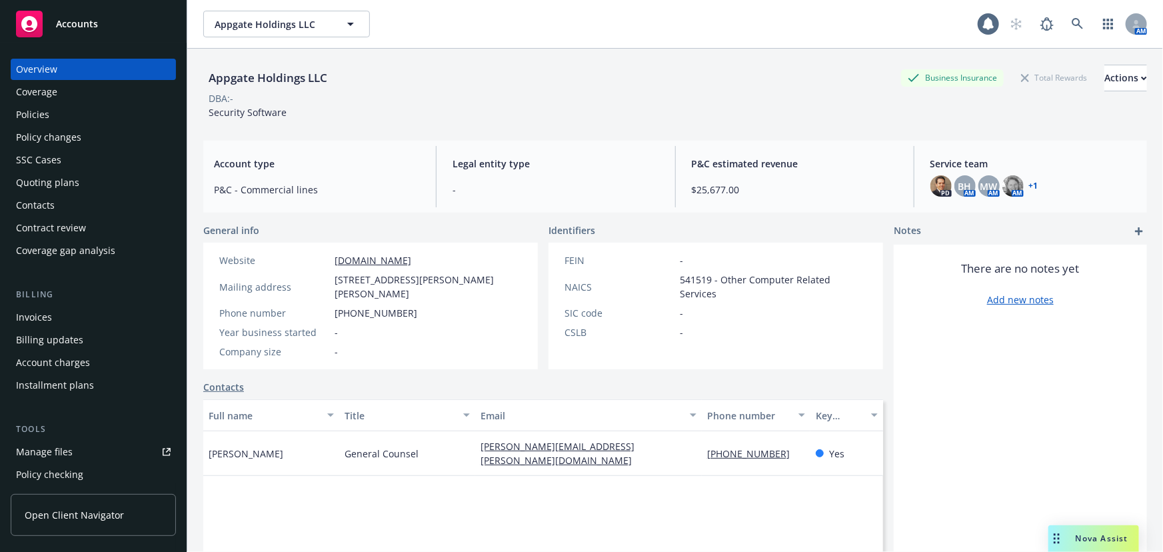
click at [108, 184] on div "Quoting plans" at bounding box center [93, 182] width 155 height 21
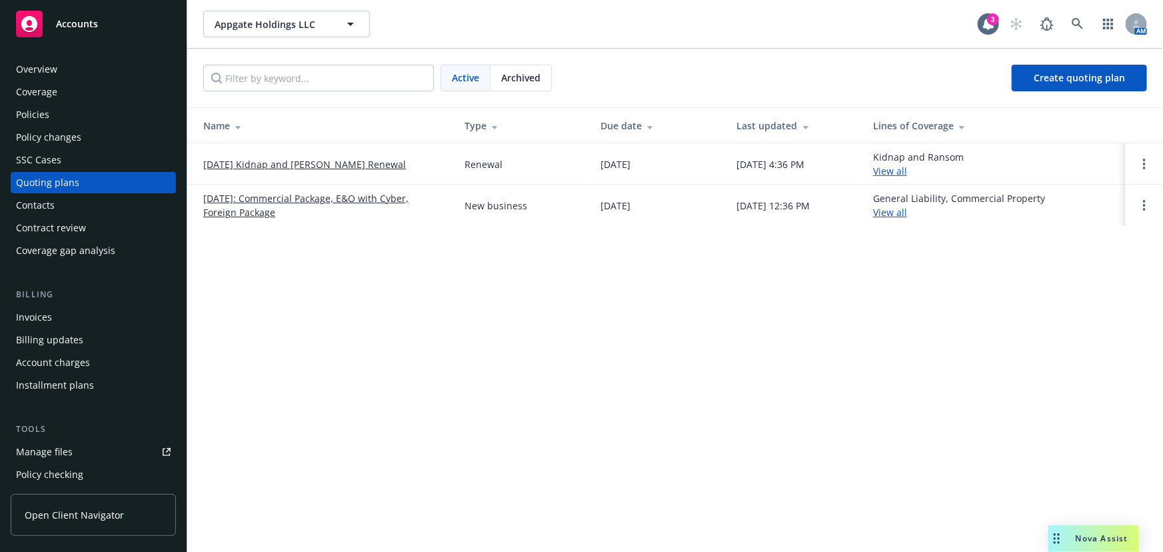
click at [331, 166] on link "[DATE] Kidnap and [PERSON_NAME] Renewal" at bounding box center [304, 164] width 203 height 14
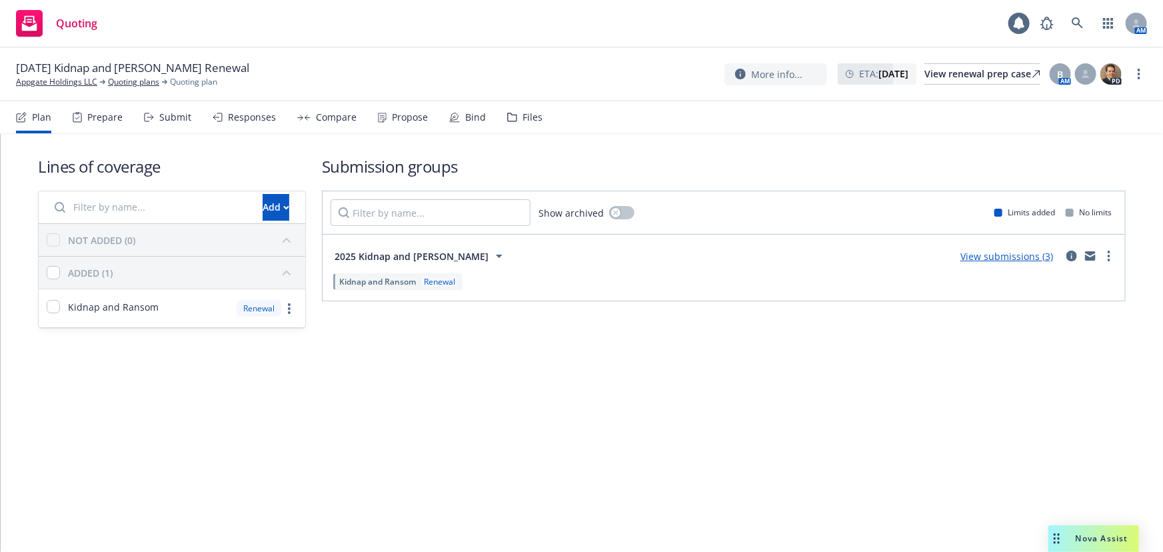
drag, startPoint x: 0, startPoint y: 0, endPoint x: 175, endPoint y: 123, distance: 214.0
click at [175, 123] on div "Submit" at bounding box center [175, 117] width 32 height 11
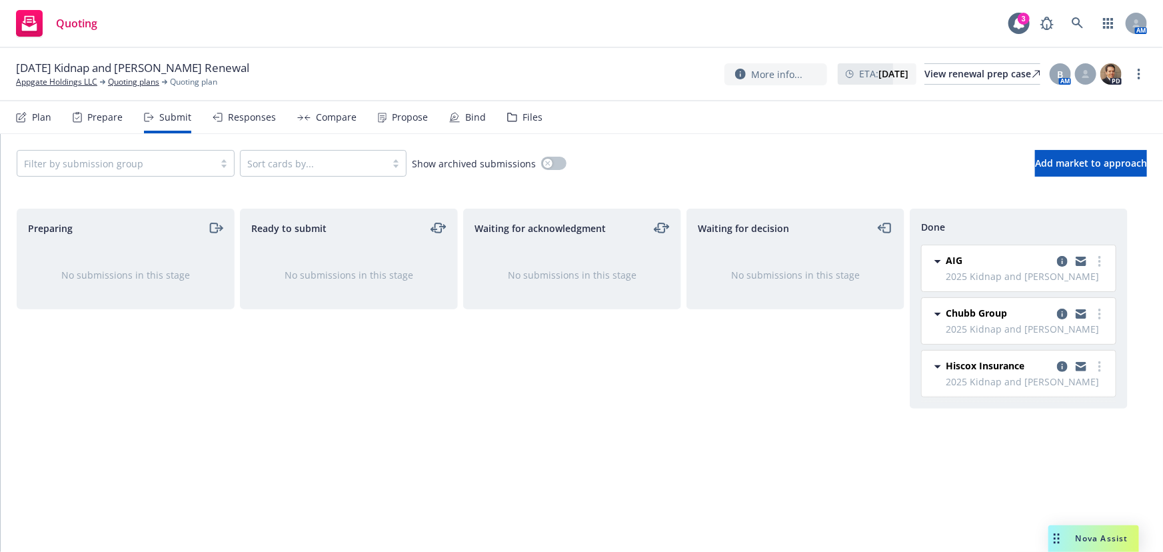
click at [430, 118] on div "Plan Prepare Submit Responses Compare Propose Bind Files" at bounding box center [279, 117] width 527 height 32
click at [406, 120] on div "Propose" at bounding box center [410, 117] width 36 height 11
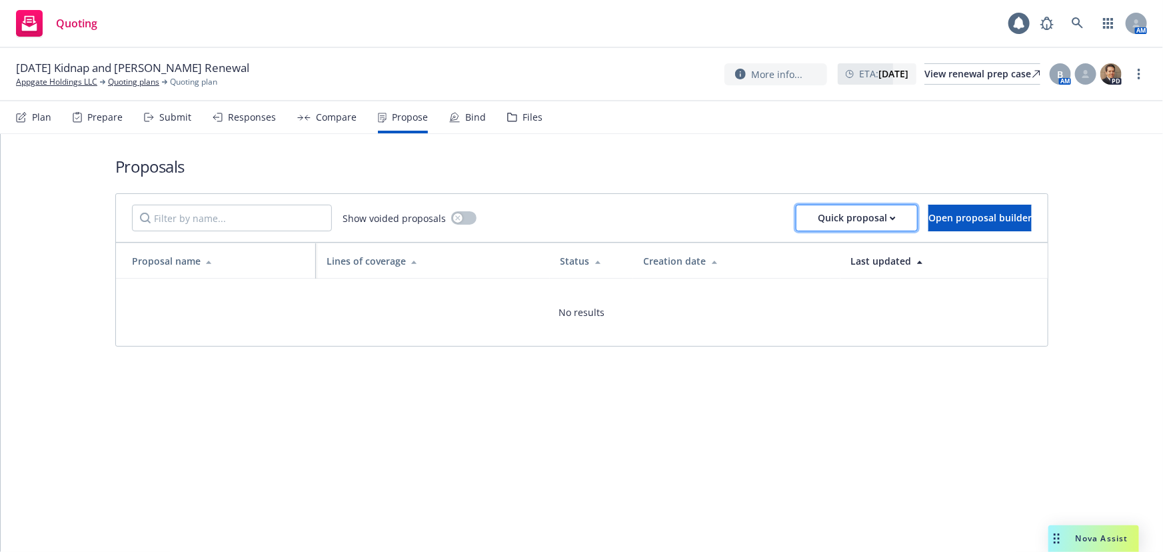
click at [890, 219] on icon "button" at bounding box center [893, 218] width 6 height 5
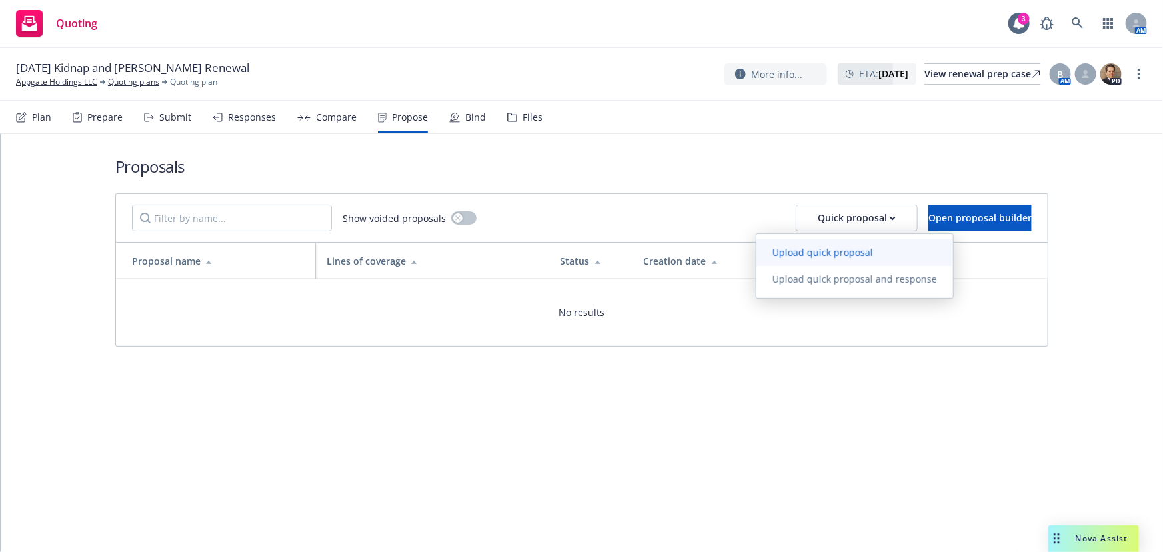
click at [807, 251] on span "Upload quick proposal" at bounding box center [823, 252] width 133 height 13
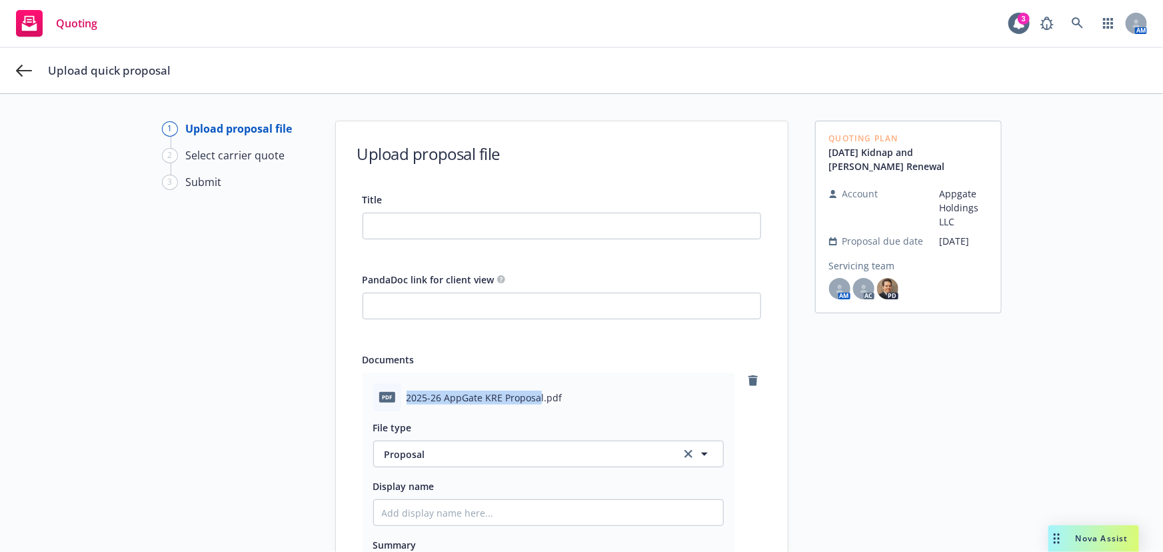
drag, startPoint x: 535, startPoint y: 396, endPoint x: 403, endPoint y: 400, distance: 132.1
click at [407, 400] on span "2025-26 AppGate KRE Proposal.pdf" at bounding box center [485, 398] width 156 height 14
drag, startPoint x: 537, startPoint y: 394, endPoint x: 403, endPoint y: 396, distance: 134.0
click at [407, 396] on span "2025-26 AppGate KRE Proposal.pdf" at bounding box center [485, 398] width 156 height 14
copy span "2025-26 AppGate KRE Proposal"
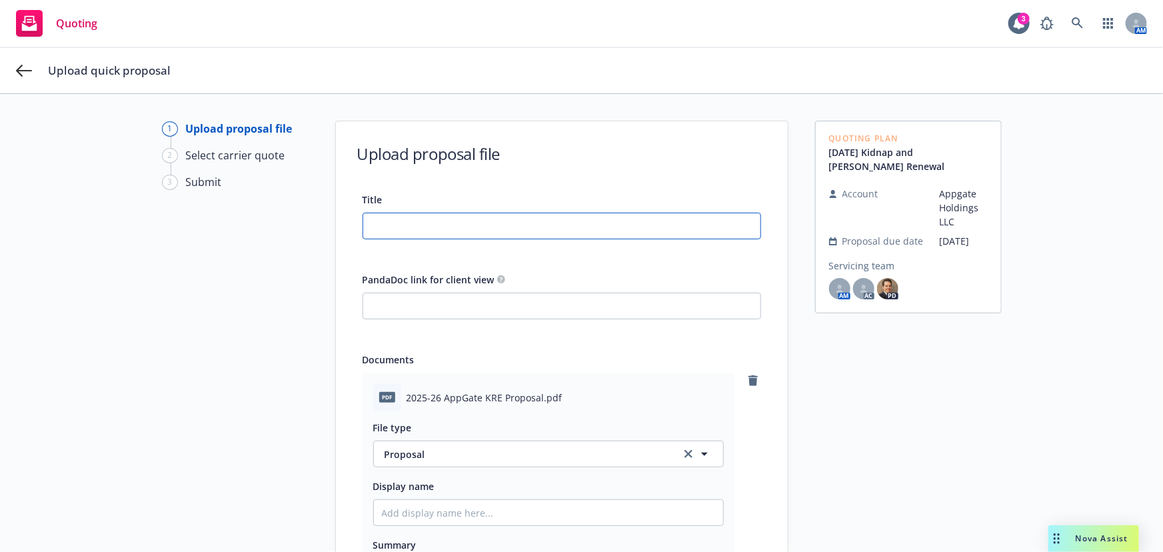
click at [499, 215] on input "Title" at bounding box center [561, 225] width 397 height 25
paste input "2025-26 AppGate KRE Proposal"
type input "2025-26 AppGate KRE Proposal"
type textarea "x"
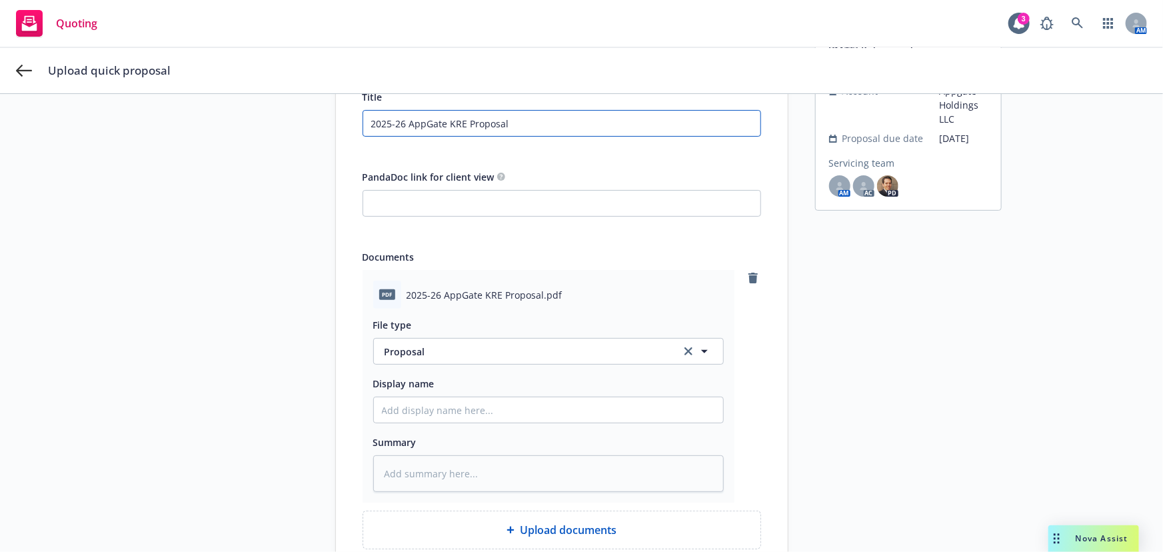
scroll to position [207, 0]
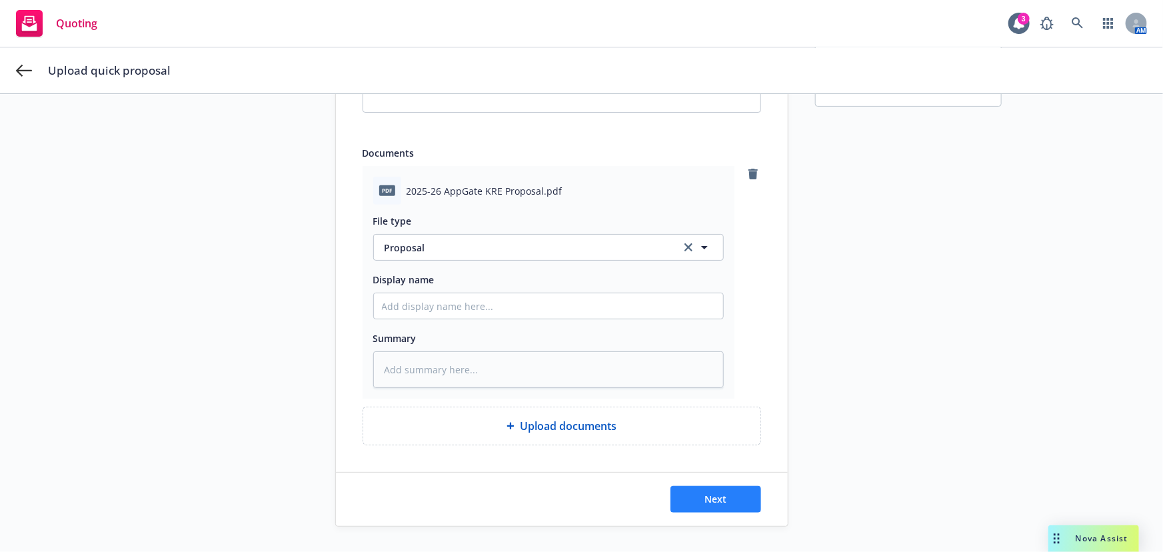
type input "2025-26 AppGate KRE Proposal"
click at [715, 500] on span "Next" at bounding box center [716, 499] width 22 height 13
type textarea "x"
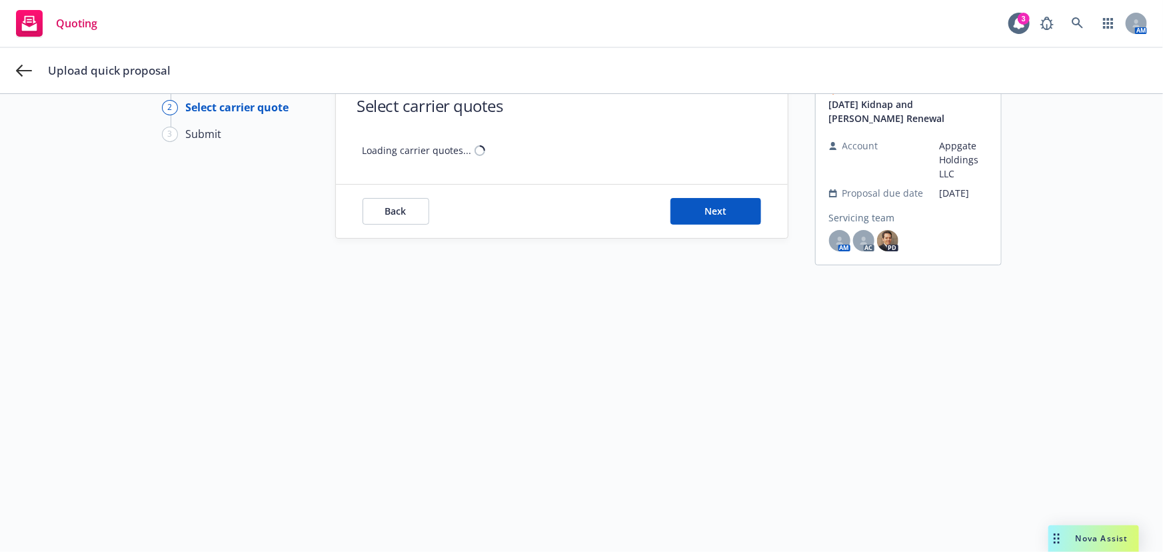
scroll to position [47, 0]
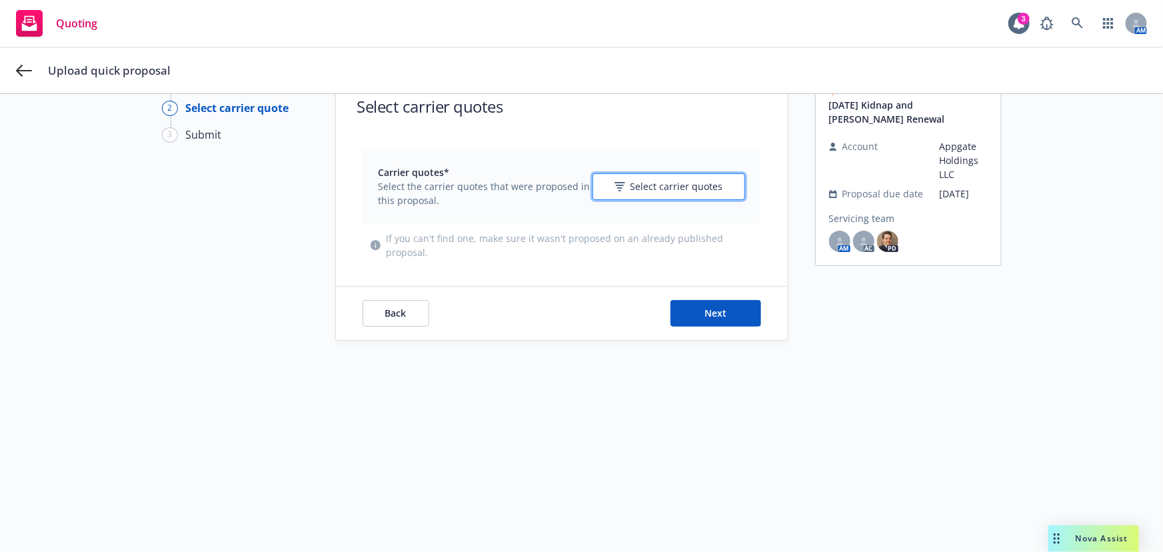
click at [685, 181] on span "Select carrier quotes" at bounding box center [677, 186] width 93 height 14
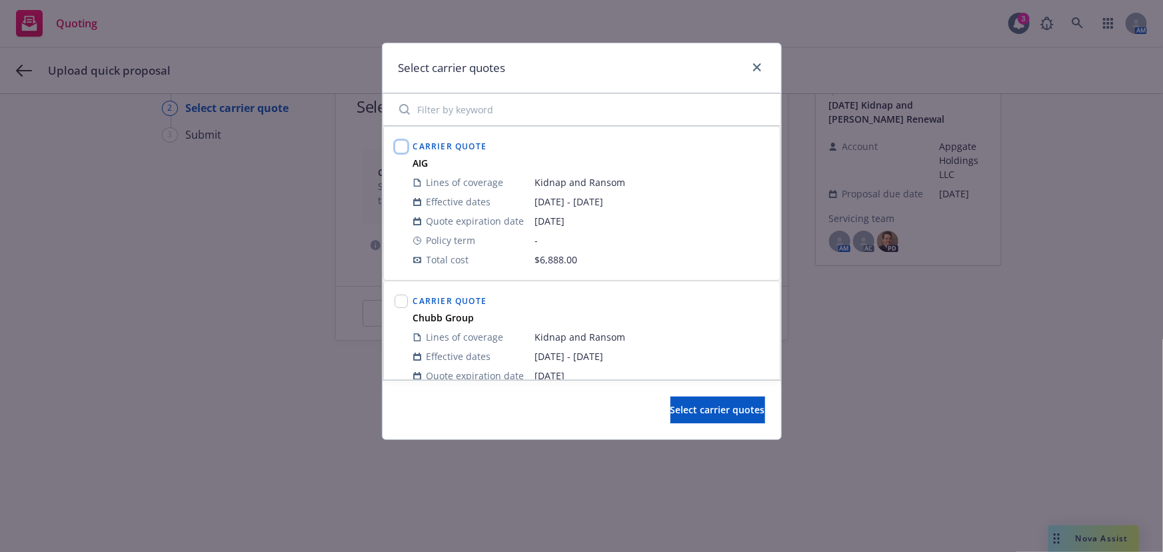
click at [401, 150] on input "checkbox" at bounding box center [401, 146] width 13 height 13
checkbox input "true"
click at [399, 300] on input "checkbox" at bounding box center [401, 301] width 13 height 13
checkbox input "true"
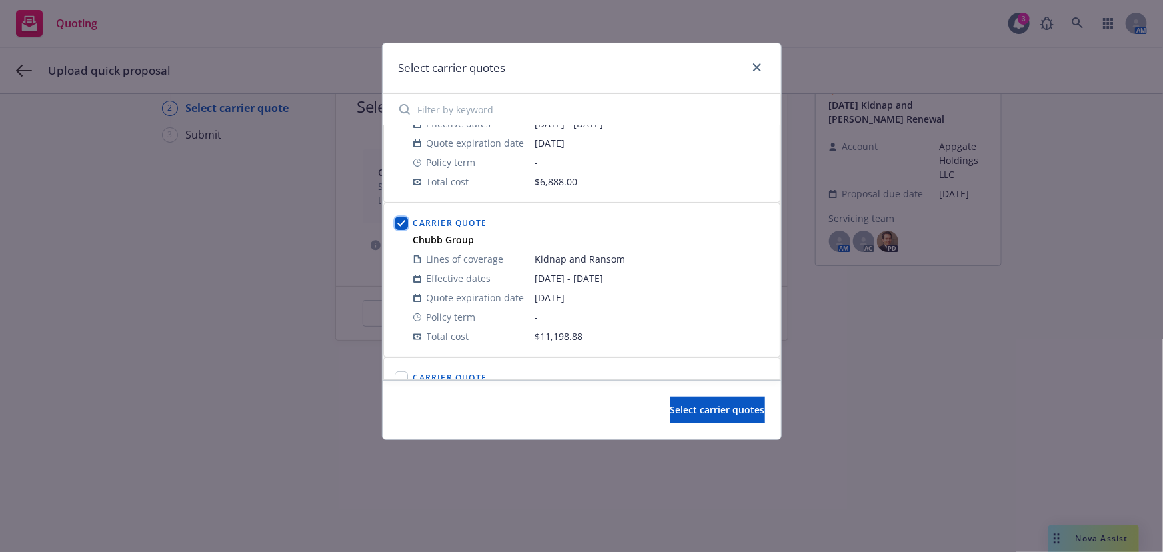
scroll to position [181, 0]
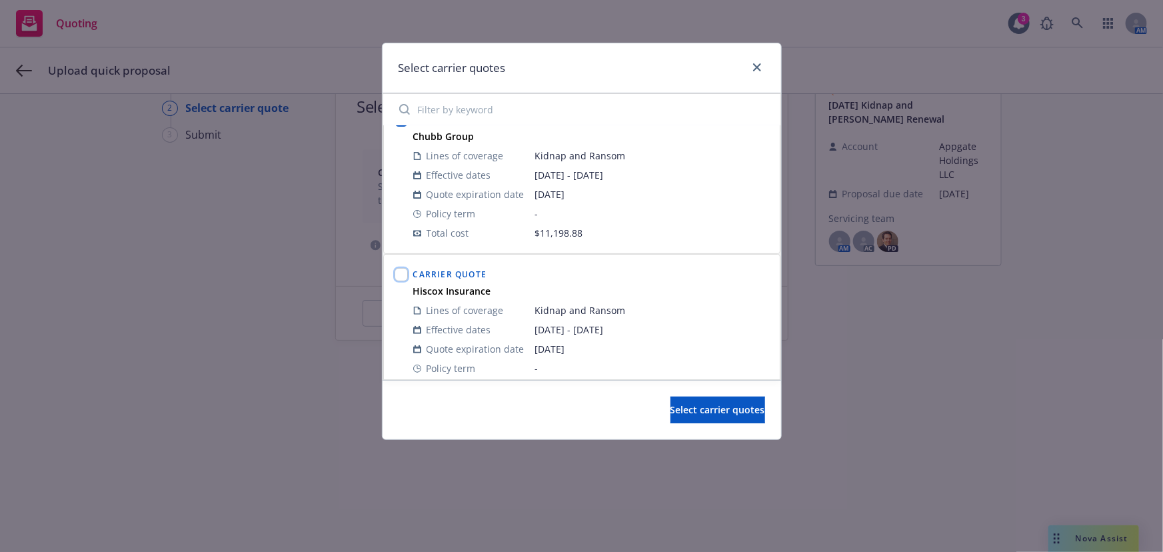
click at [403, 273] on input "checkbox" at bounding box center [401, 274] width 13 height 13
checkbox input "true"
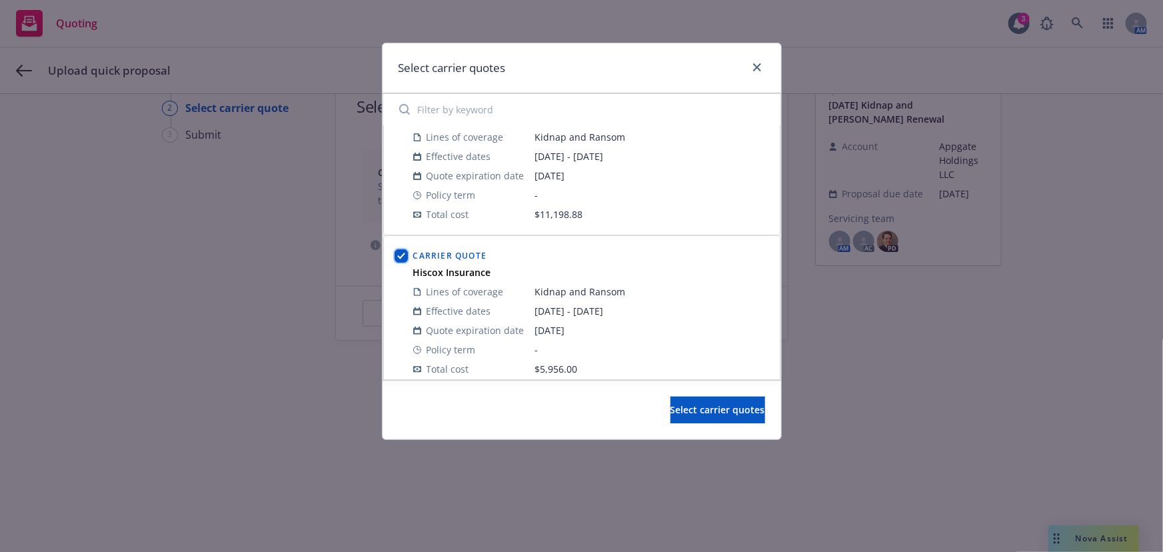
scroll to position [210, 0]
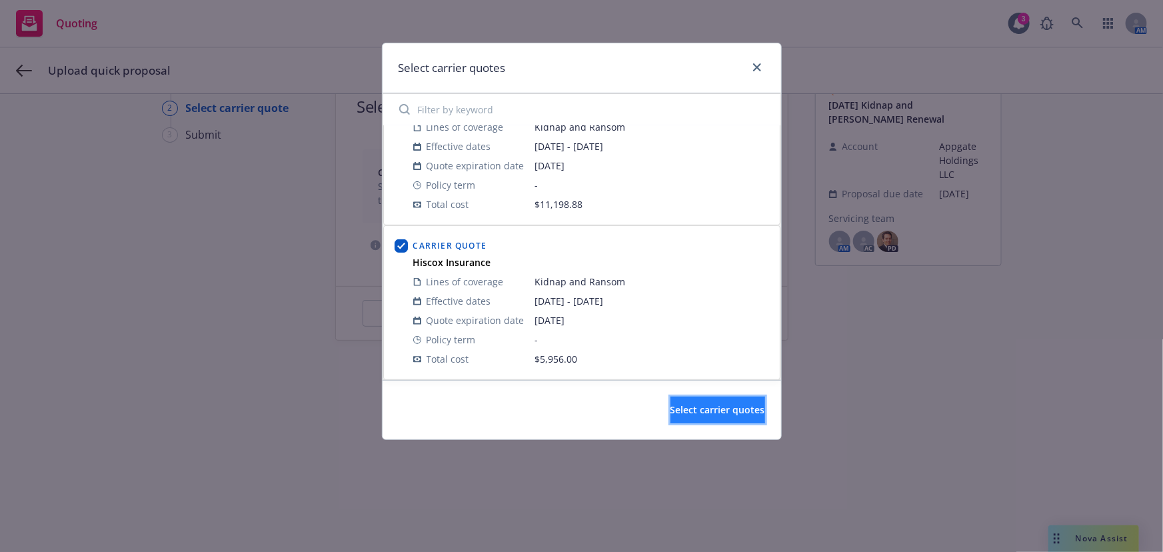
click at [671, 411] on span "Select carrier quotes" at bounding box center [718, 409] width 95 height 13
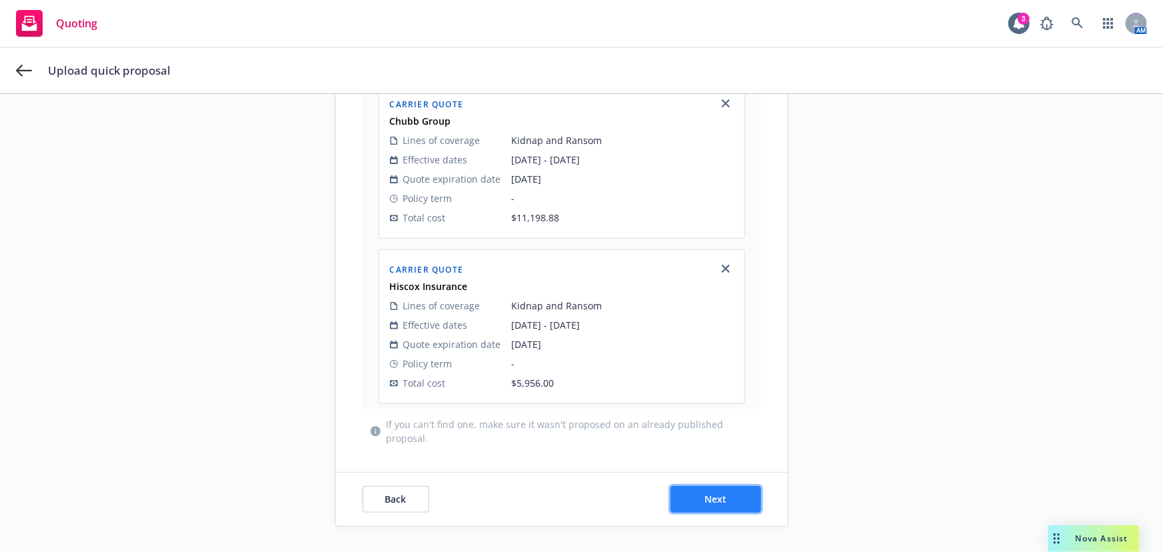
click at [725, 505] on button "Next" at bounding box center [716, 499] width 91 height 27
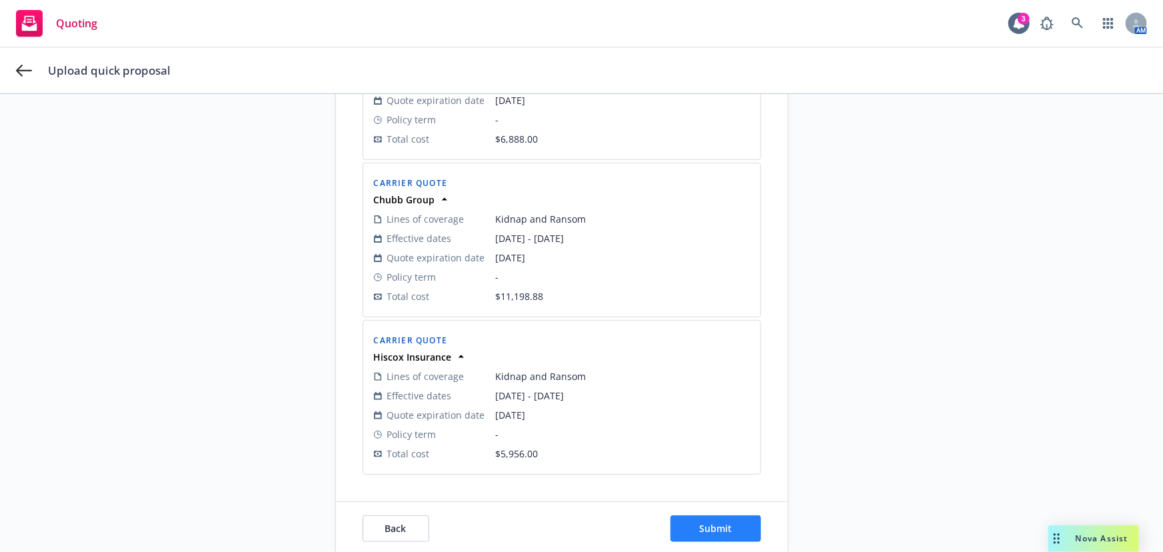
scroll to position [335, 0]
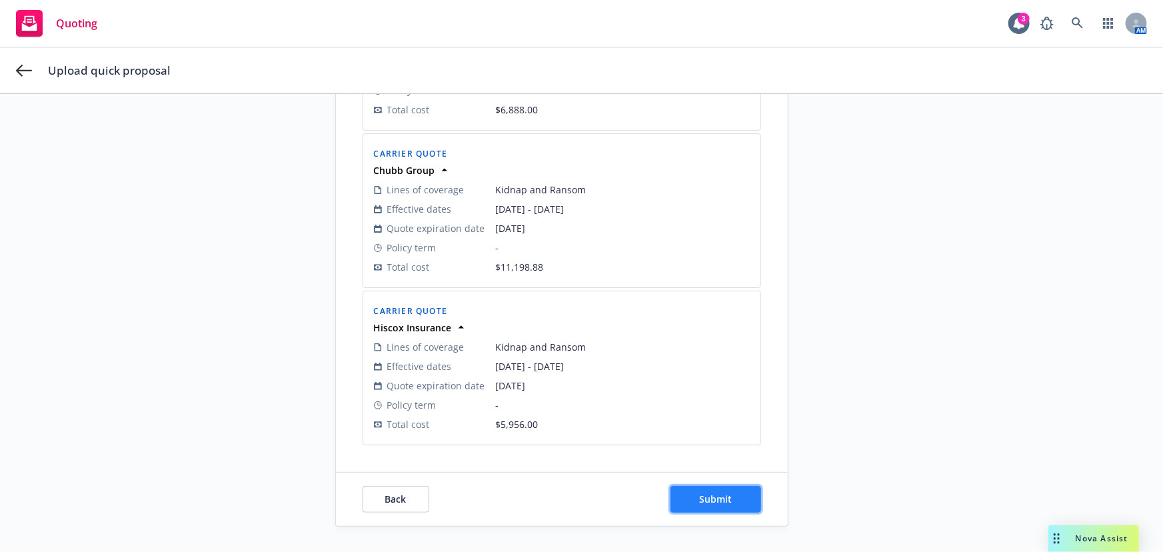
click at [736, 500] on button "Submit" at bounding box center [716, 499] width 91 height 27
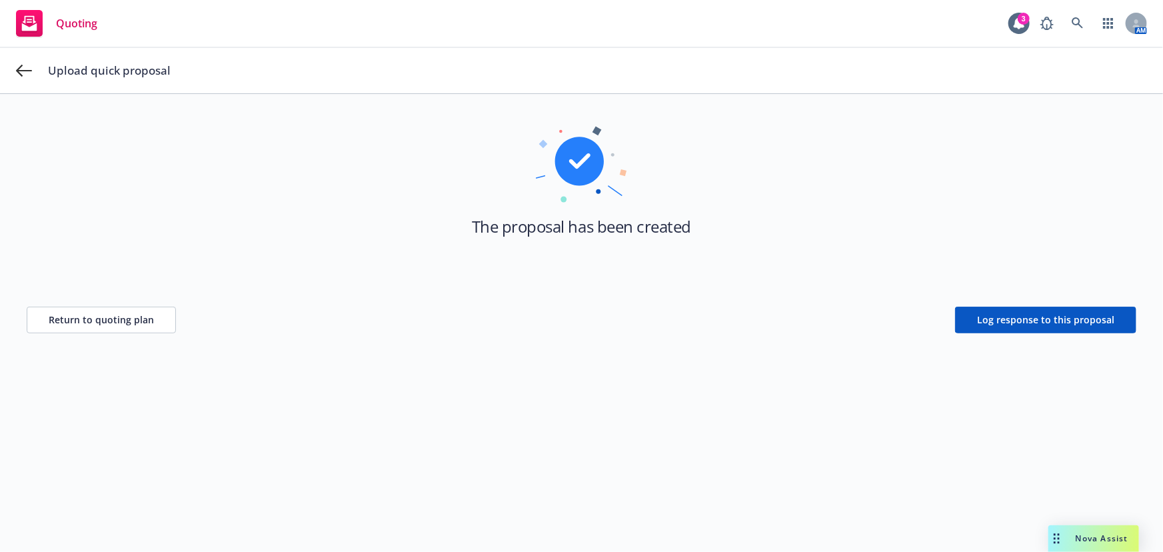
scroll to position [47, 0]
click at [1071, 319] on span "Log response to this proposal" at bounding box center [1045, 320] width 137 height 13
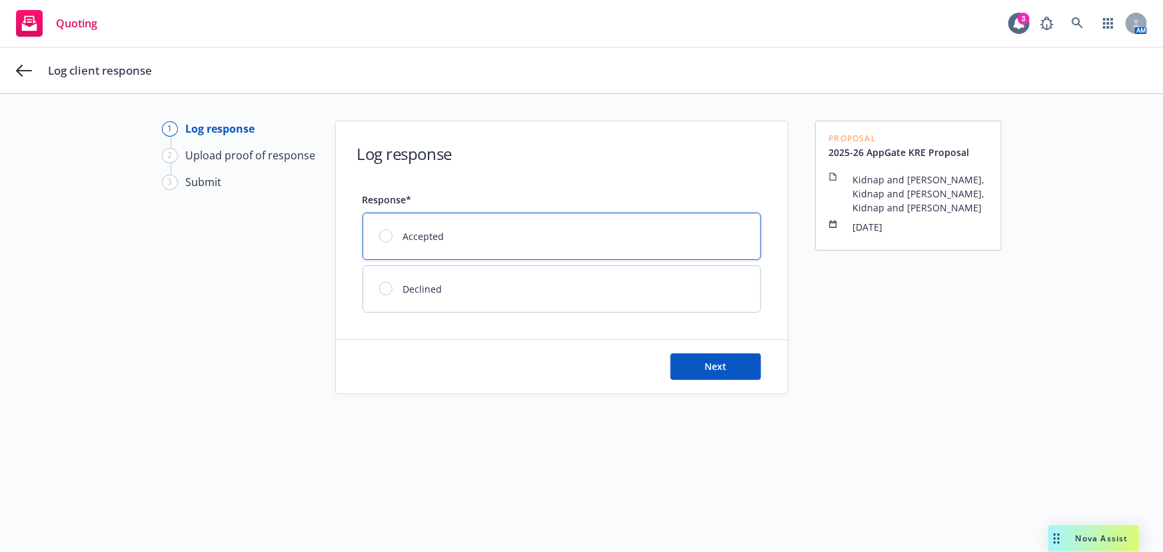
click at [514, 245] on div "Accepted" at bounding box center [561, 236] width 397 height 46
click at [697, 375] on button "Next" at bounding box center [716, 366] width 91 height 27
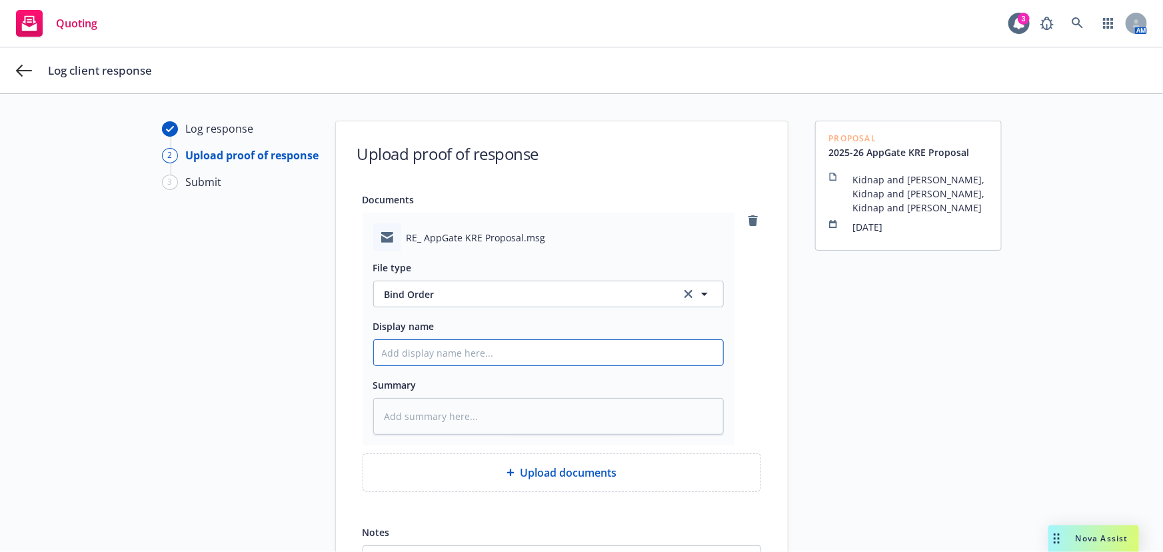
click at [469, 356] on input "Display name" at bounding box center [548, 352] width 349 height 25
type textarea "x"
type input "A"
type textarea "x"
type input "Ap"
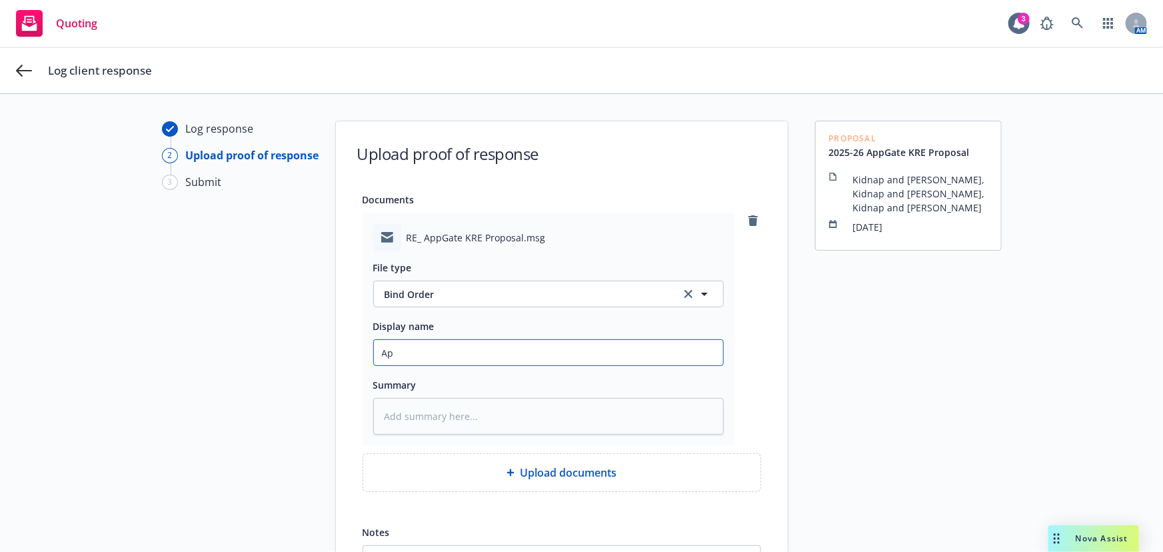
type textarea "x"
type input "App"
type textarea "x"
type input "Appg"
type textarea "x"
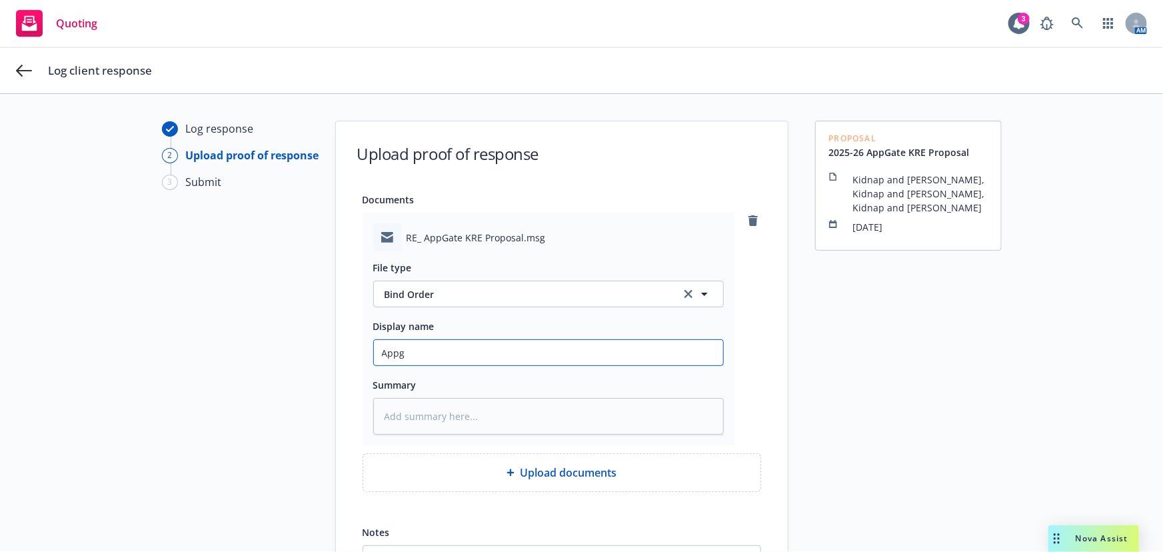
type input "Appga"
type textarea "x"
type input "Appgat"
type textarea "x"
type input "Appgate"
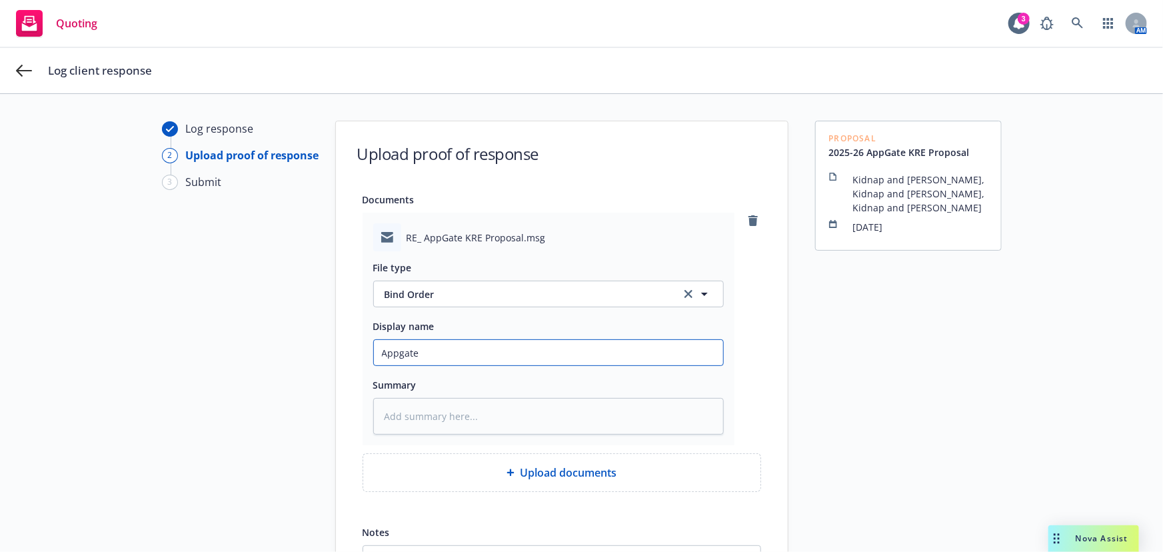
type textarea "x"
type input "Appgate"
type textarea "x"
type input "Appgate K"
type textarea "x"
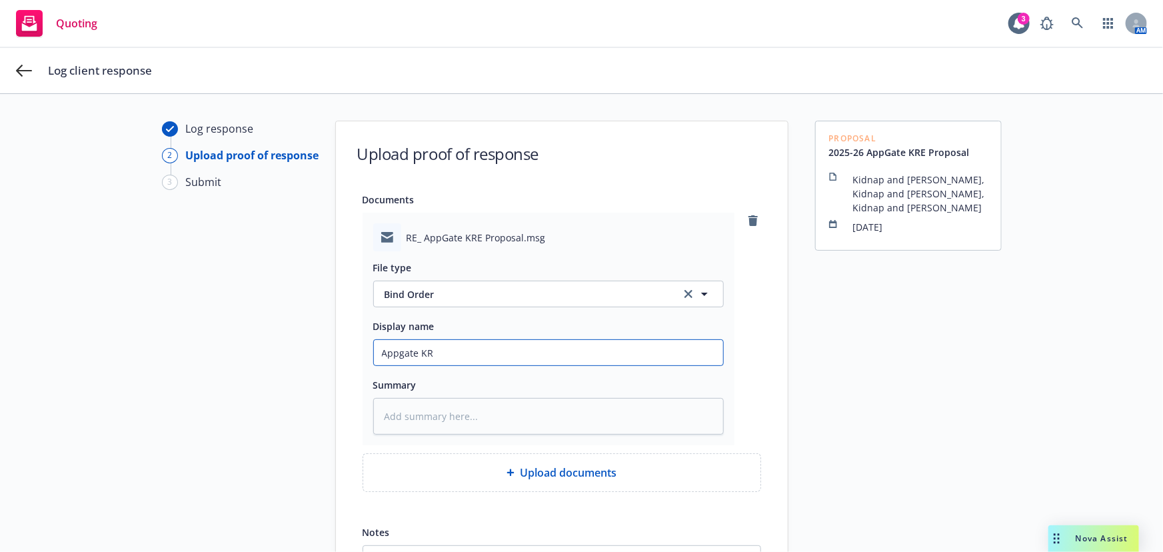
type input "Appgate KRE"
type textarea "x"
type input "Appgate KRE"
type textarea "x"
type input "Appgate KRE B"
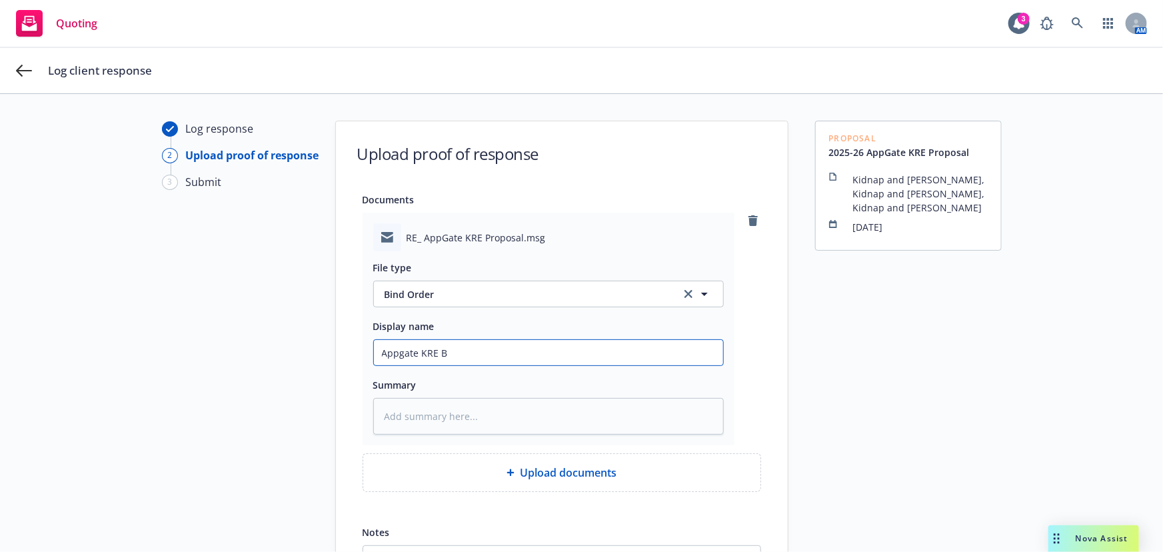
type textarea "x"
type input "Appgate KRE Bi"
type textarea "x"
type input "Appgate KRE Bin"
type textarea "x"
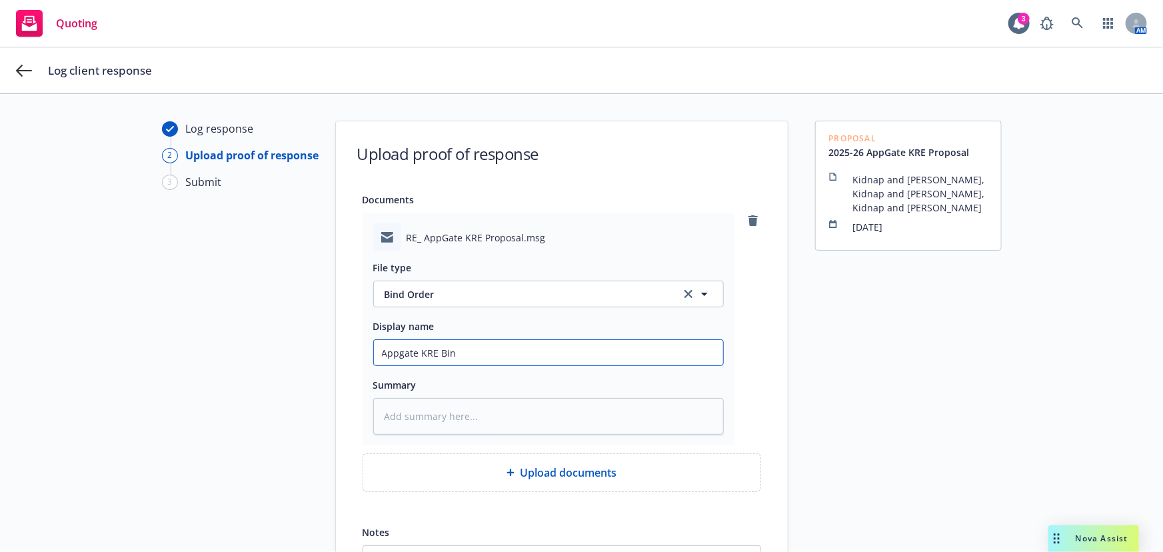
type input "Appgate KRE Bind"
type textarea "x"
type input "Appgate KRE Bind"
type textarea "x"
type input "Appgate KRE Bind O"
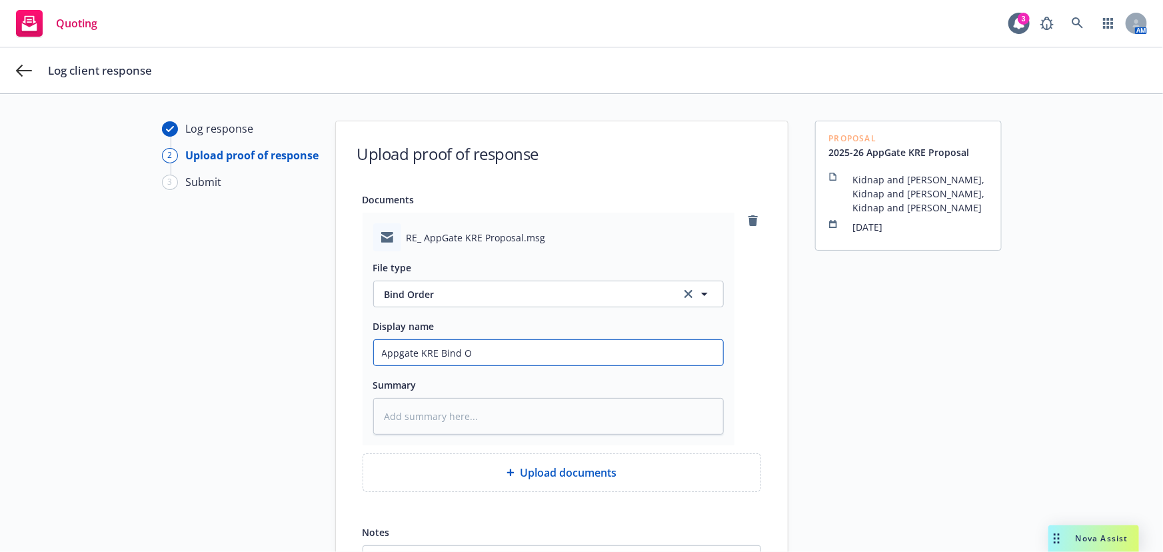
type textarea "x"
type input "Appgate KRE Bind Or"
type textarea "x"
type input "Appgate KRE Bind Ord"
type textarea "x"
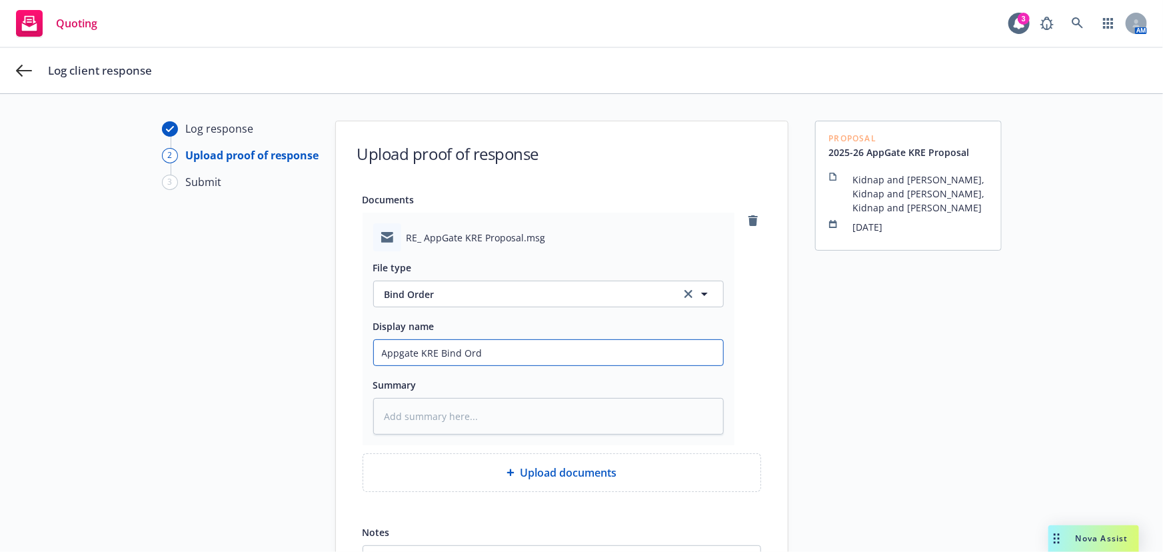
type input "Appgate KRE Bind Orde"
type textarea "x"
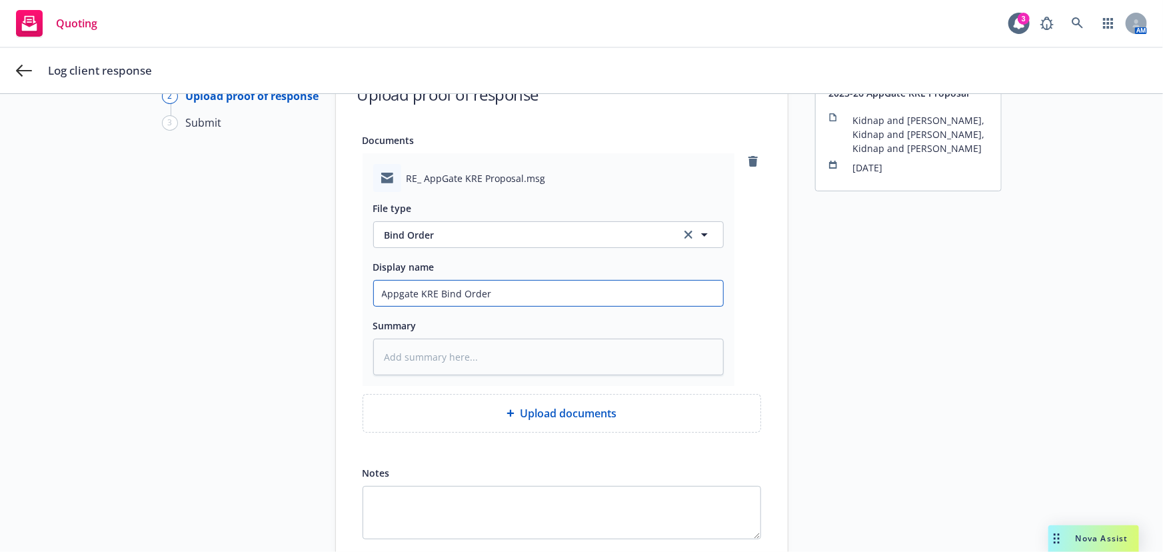
scroll to position [153, 0]
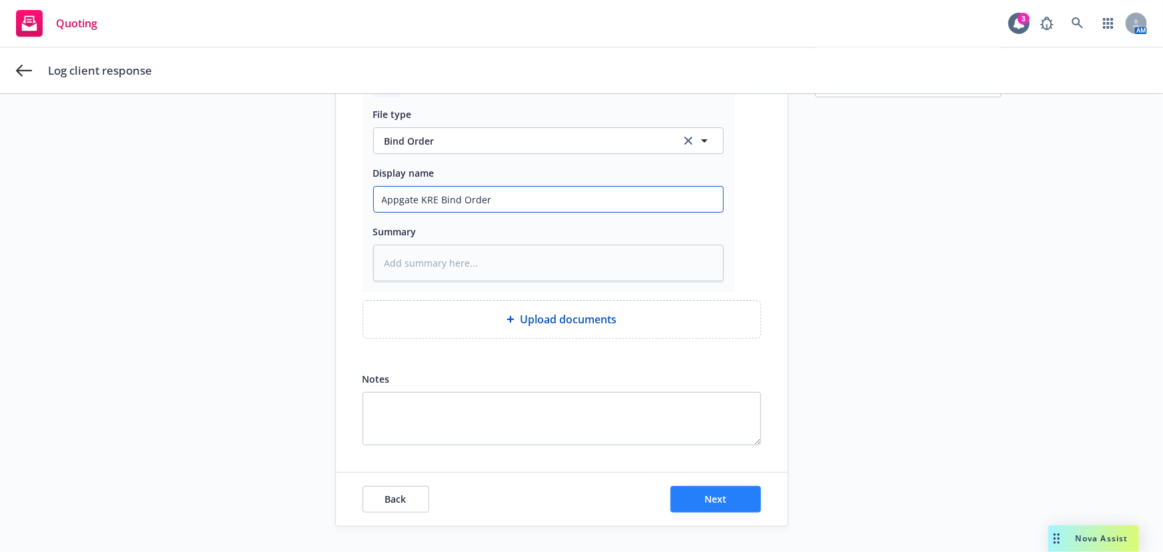
type input "Appgate KRE Bind Order"
click at [679, 493] on button "Next" at bounding box center [716, 499] width 91 height 27
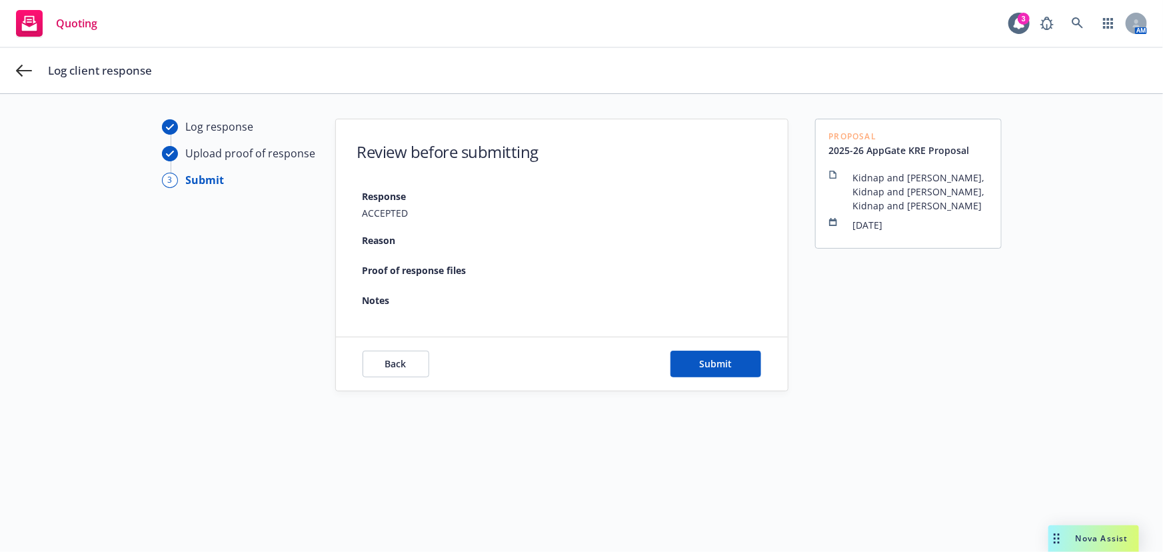
type textarea "x"
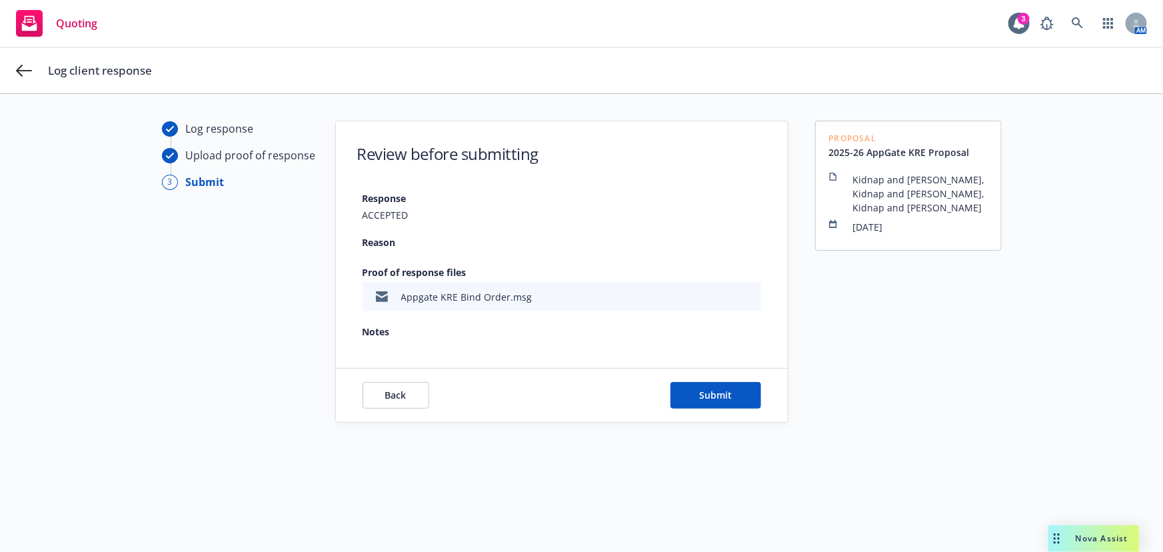
click at [728, 376] on div "Back Submit" at bounding box center [562, 395] width 452 height 53
click at [715, 395] on span "Submit" at bounding box center [715, 395] width 33 height 13
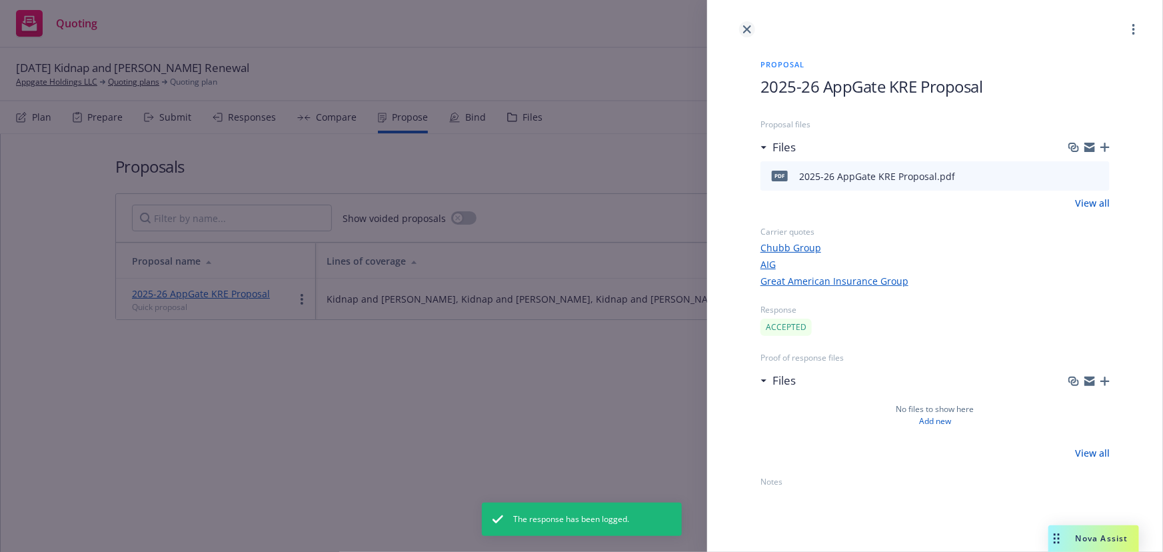
click at [754, 31] on link "close" at bounding box center [747, 29] width 16 height 16
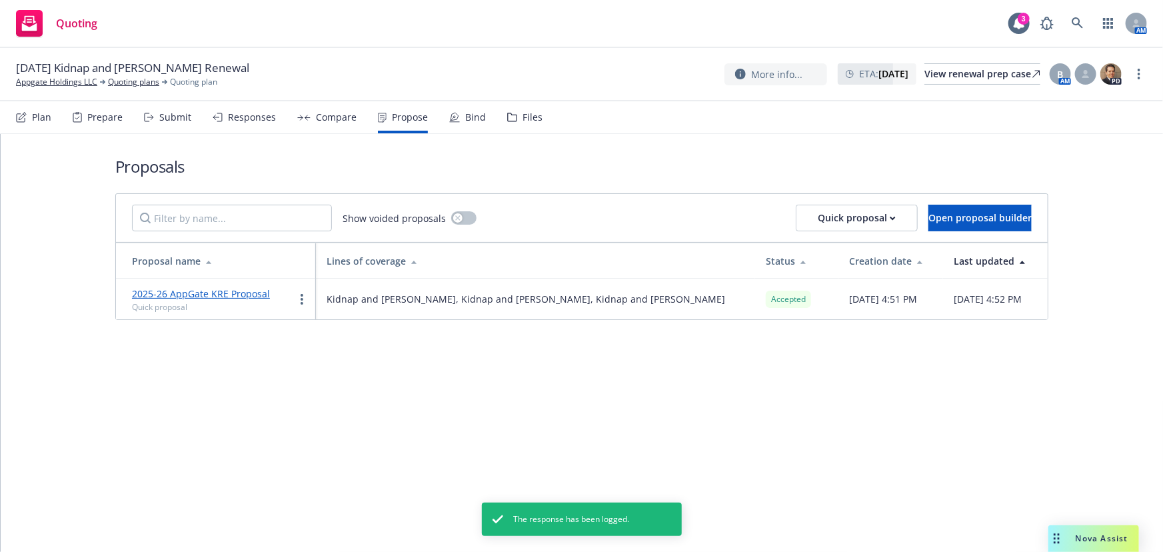
click at [465, 122] on div "Bind" at bounding box center [475, 117] width 21 height 11
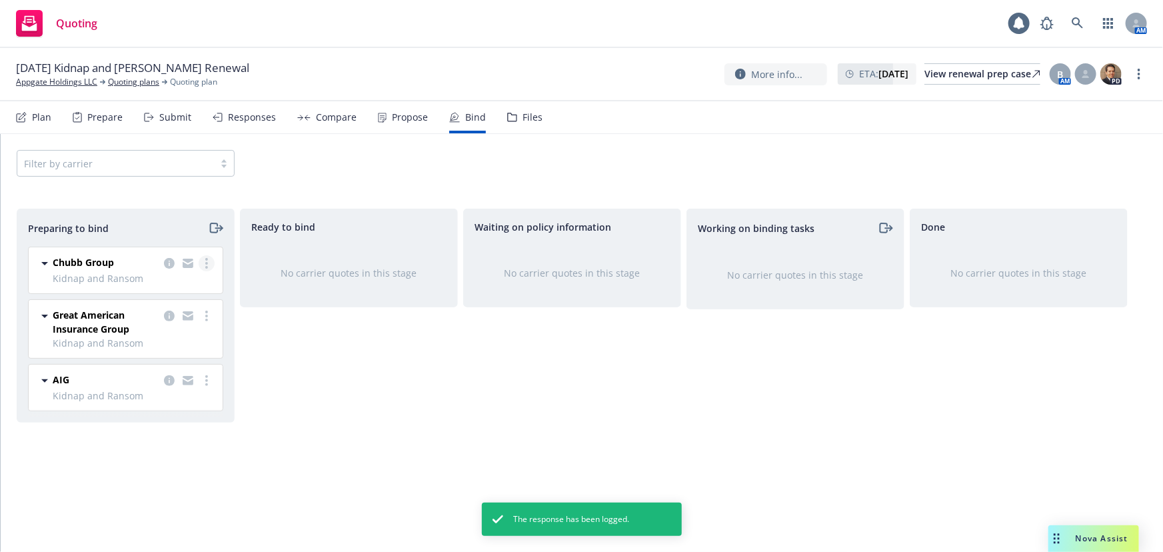
click at [203, 266] on link "more" at bounding box center [207, 263] width 16 height 16
click at [168, 346] on span "Move to done" at bounding box center [129, 343] width 93 height 13
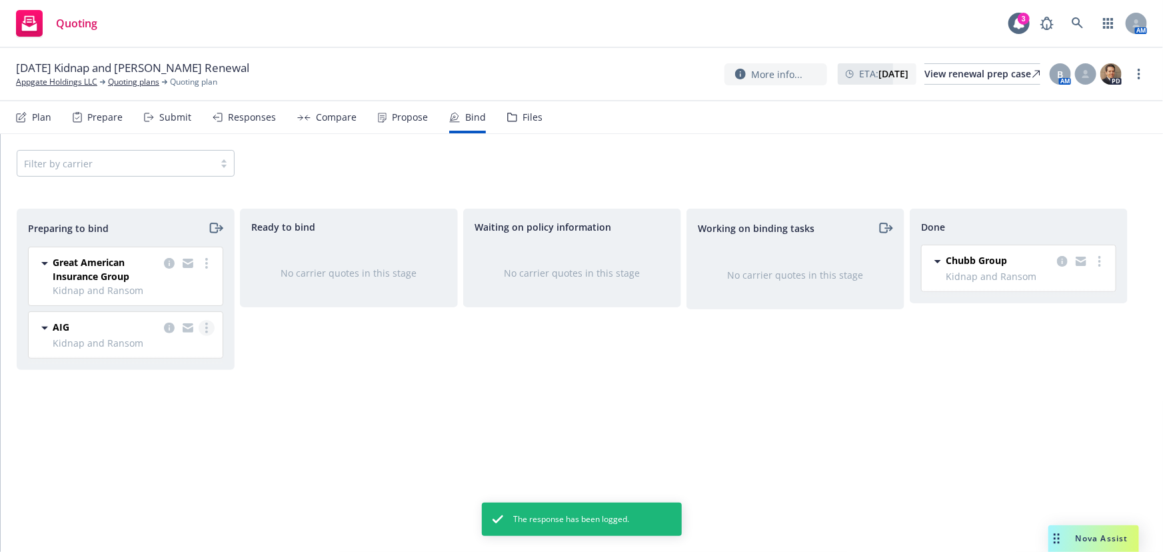
click at [202, 327] on link "more" at bounding box center [207, 328] width 16 height 16
click at [187, 411] on link "Move to done" at bounding box center [148, 408] width 131 height 27
